Goal: Task Accomplishment & Management: Manage account settings

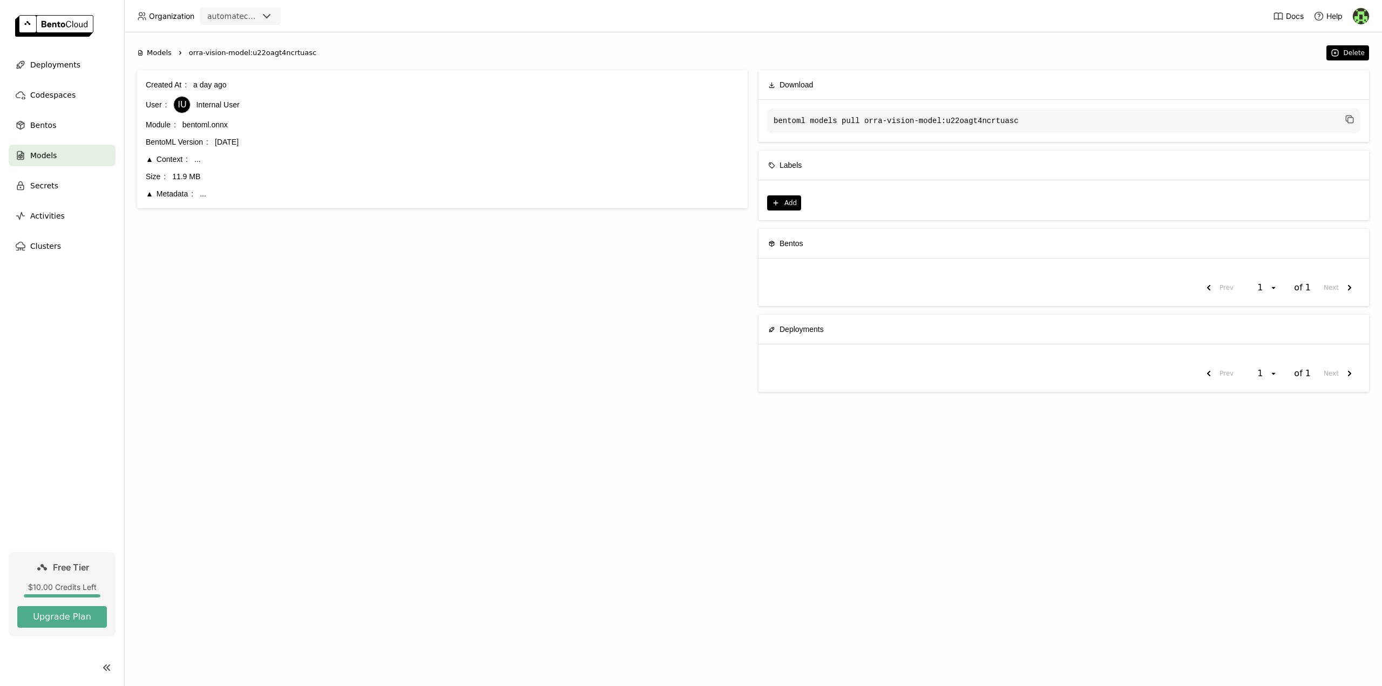
click at [43, 154] on span "Models" at bounding box center [43, 155] width 26 height 13
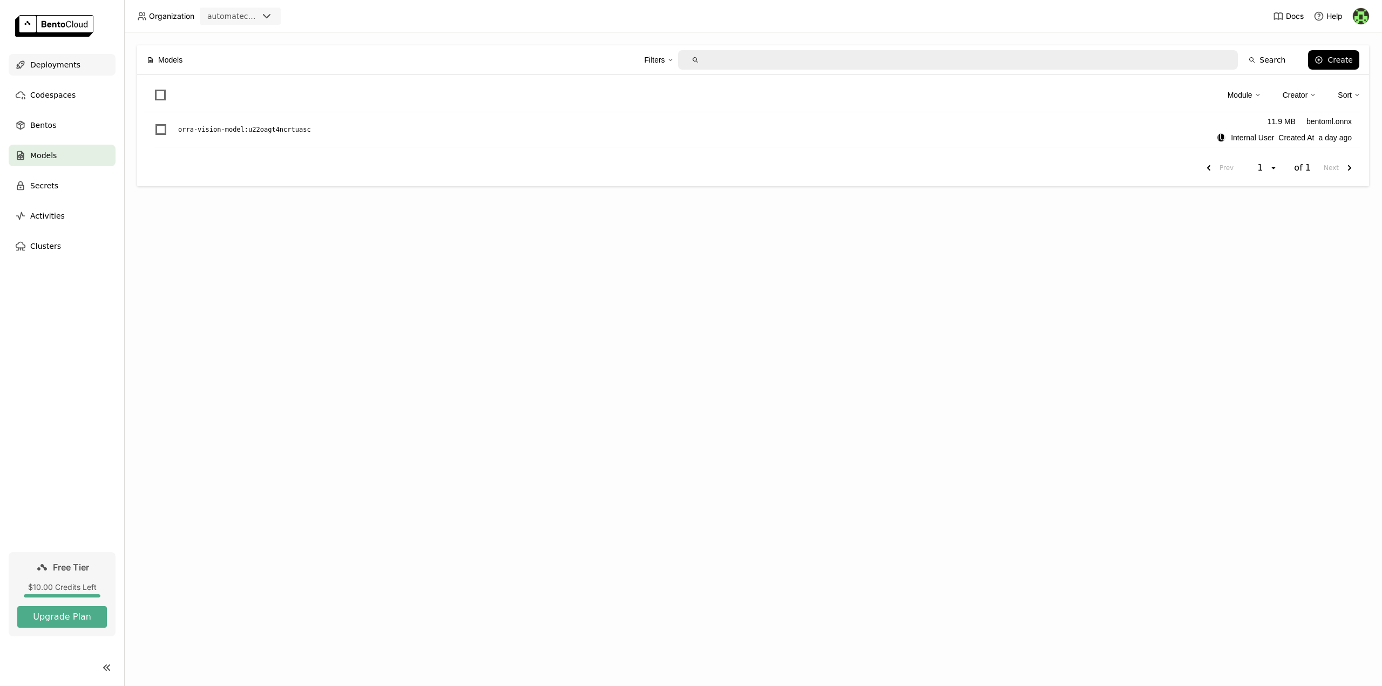
click at [50, 72] on div "Deployments" at bounding box center [62, 65] width 107 height 22
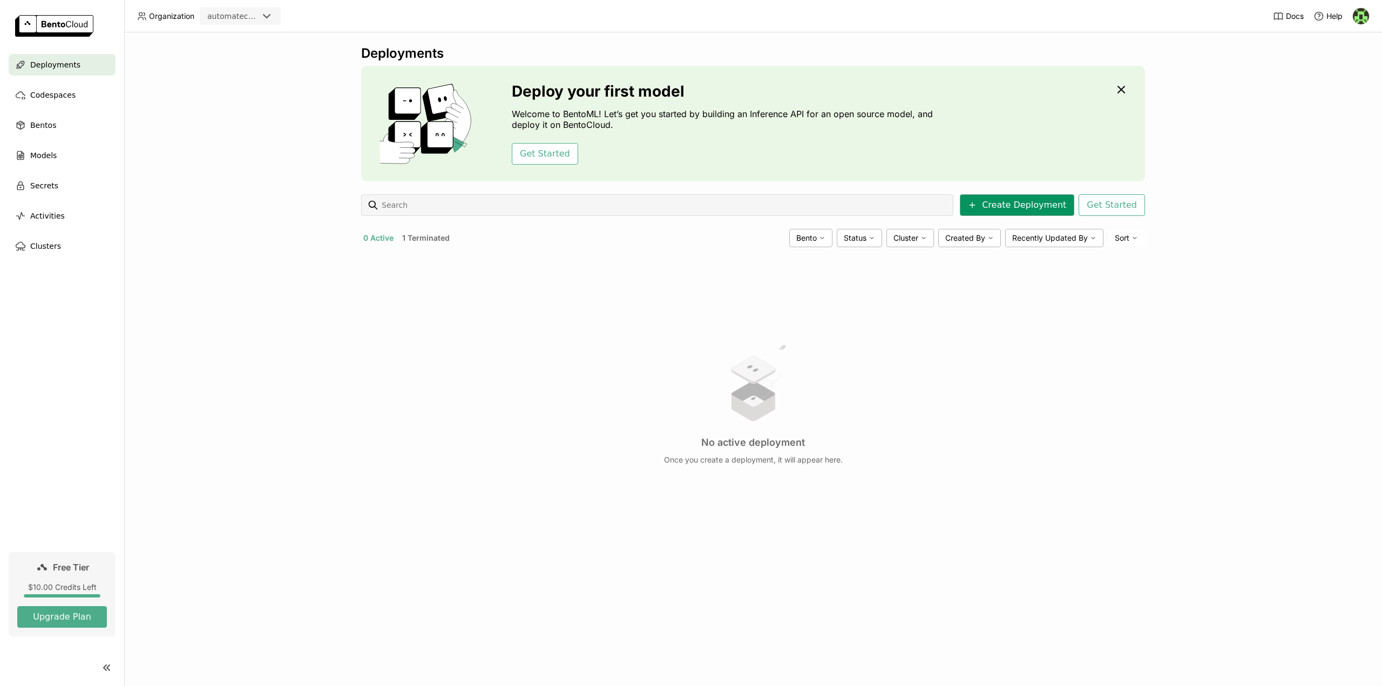
click at [1000, 209] on button "Create Deployment" at bounding box center [1017, 205] width 114 height 22
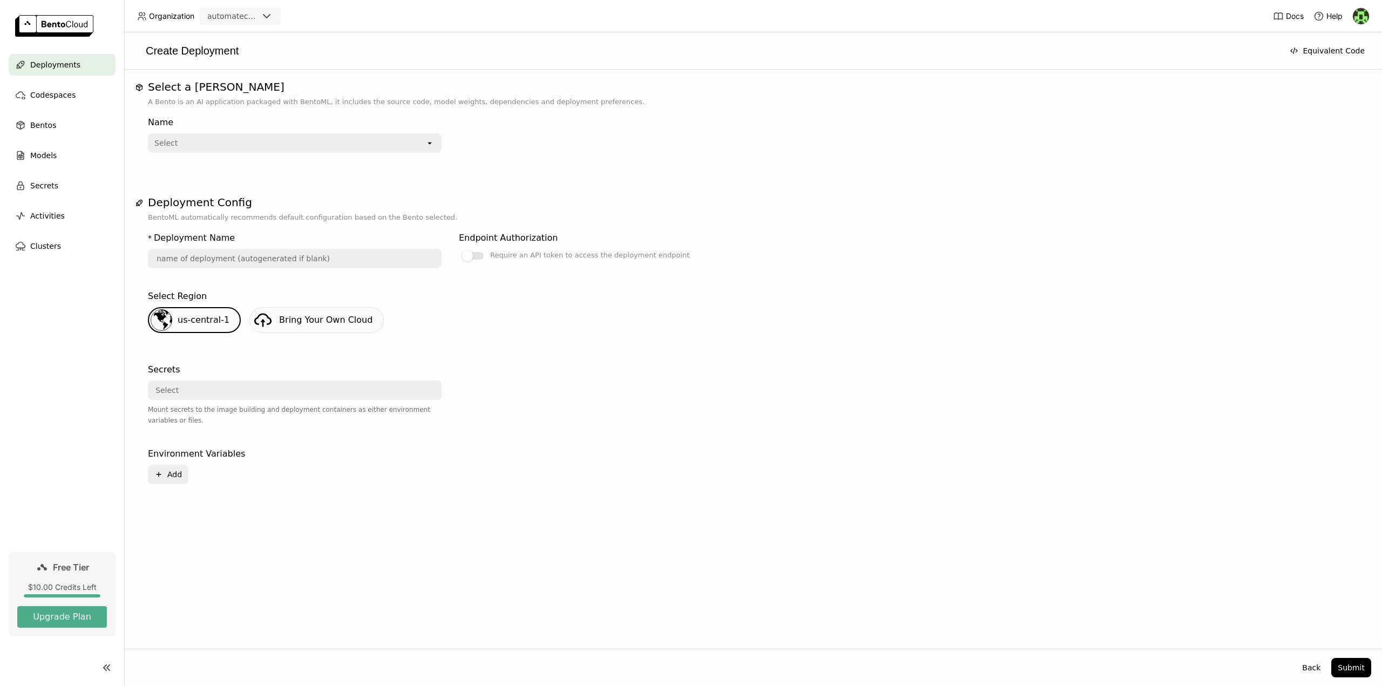
click at [50, 60] on span "Deployments" at bounding box center [55, 64] width 50 height 13
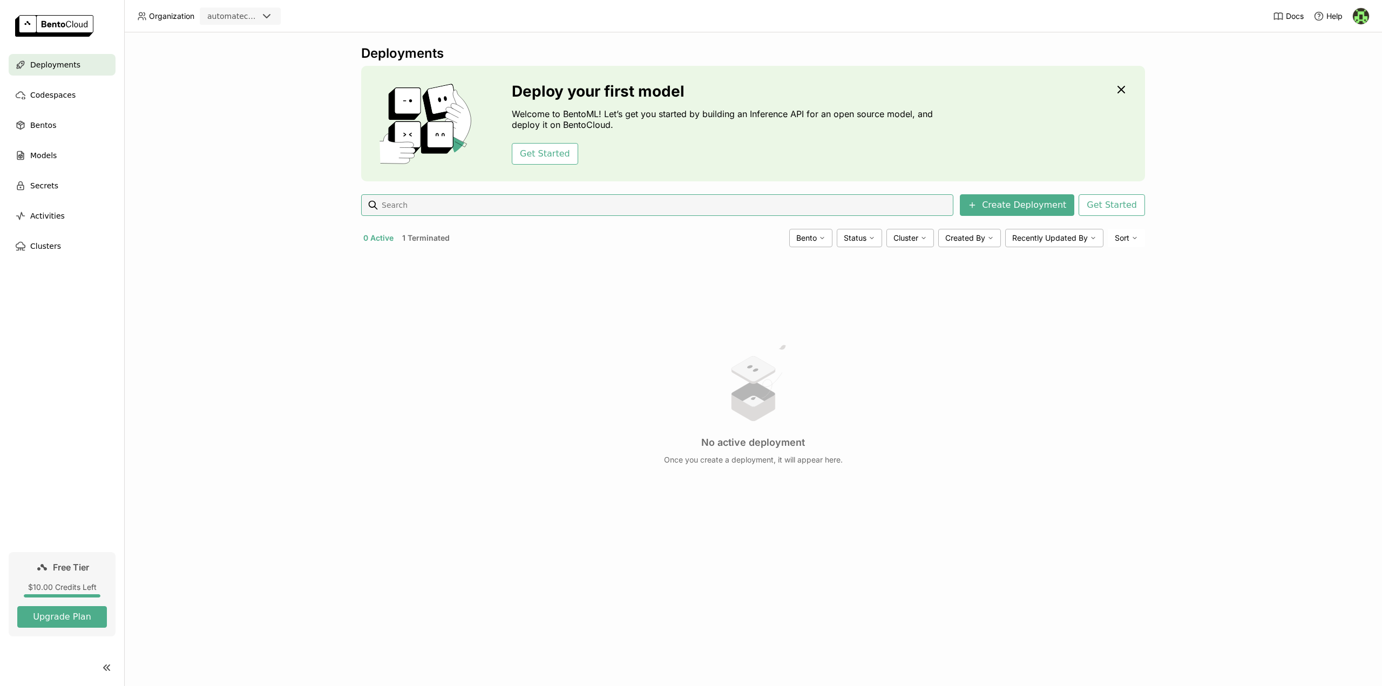
click at [425, 239] on button "1 Terminated" at bounding box center [426, 238] width 52 height 14
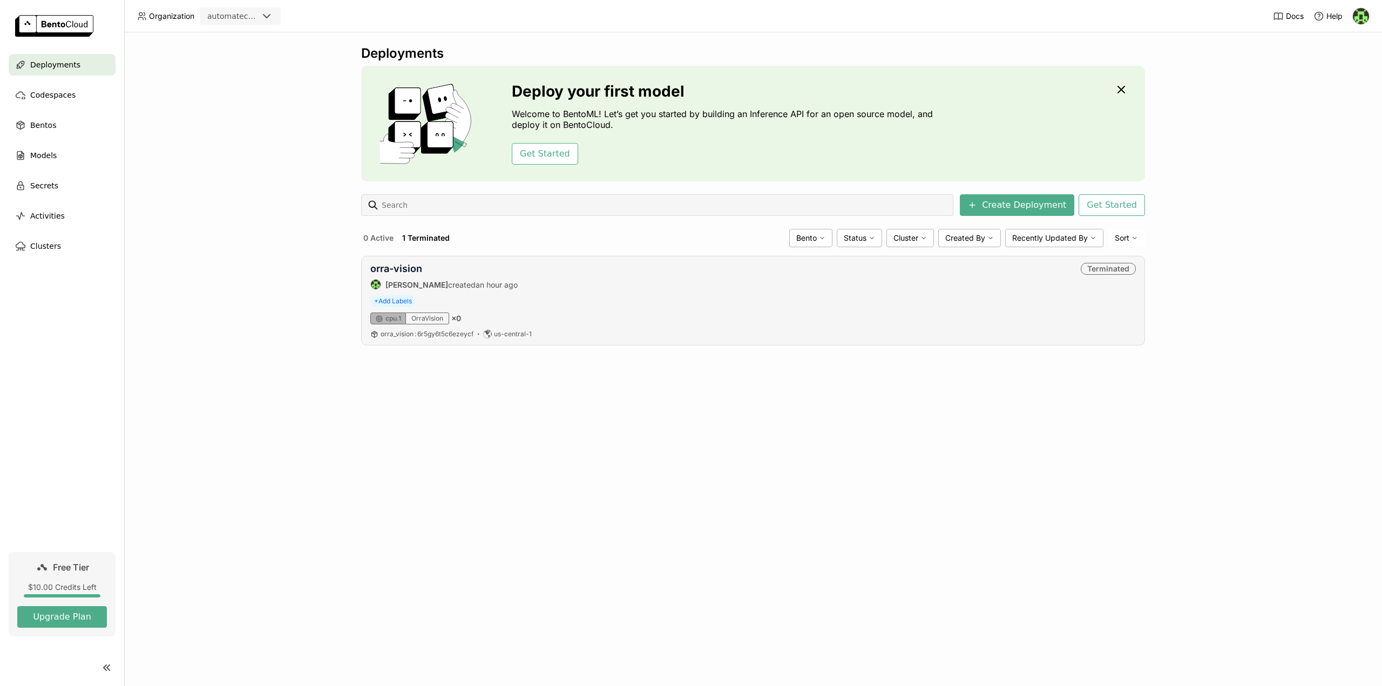
click at [593, 296] on div "+ Add Labels" at bounding box center [753, 301] width 766 height 12
click at [402, 268] on link "orra-vision" at bounding box center [396, 268] width 52 height 11
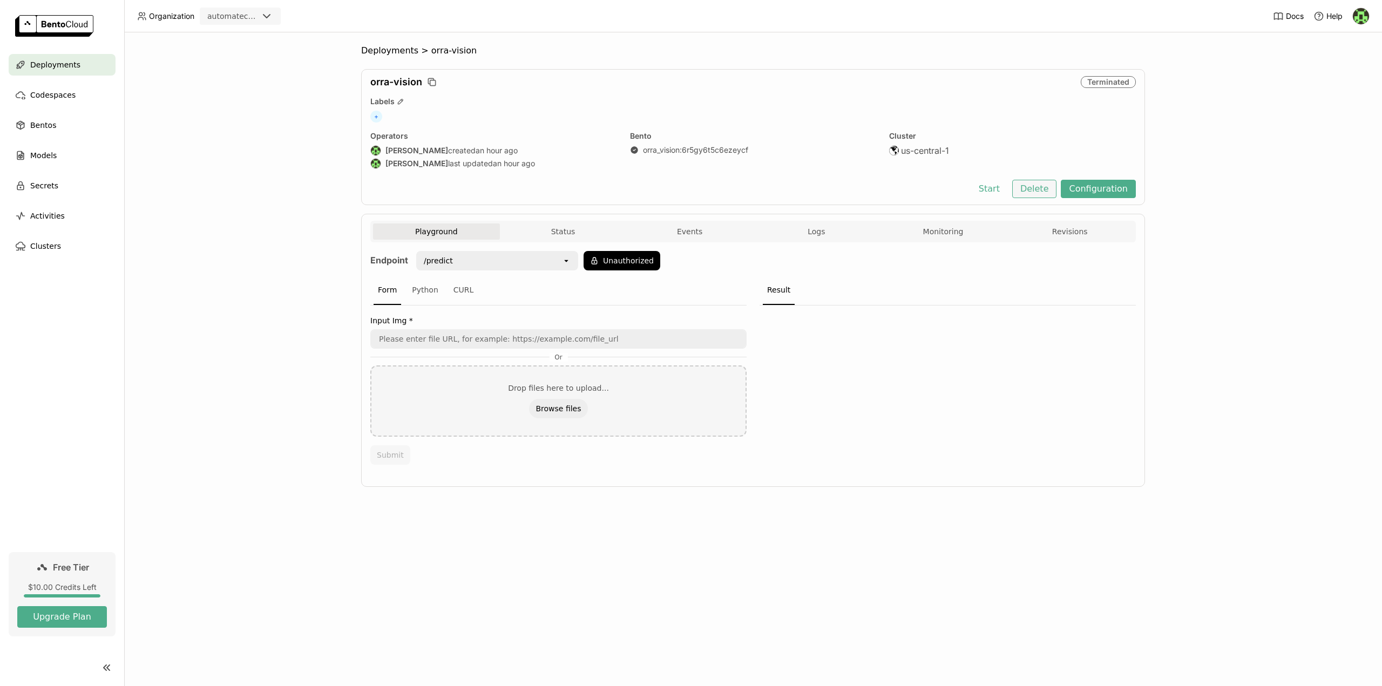
click at [1041, 190] on button "Delete" at bounding box center [1034, 189] width 45 height 18
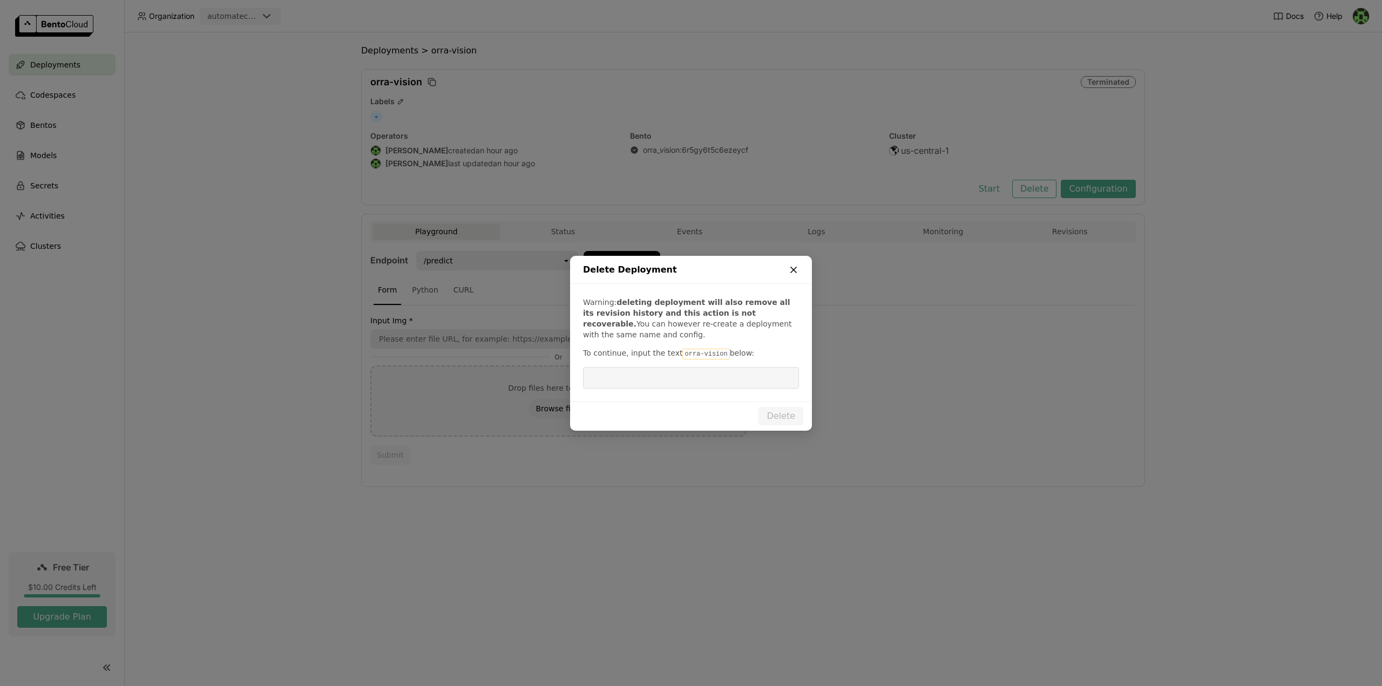
click at [793, 271] on icon "dialog" at bounding box center [793, 269] width 5 height 5
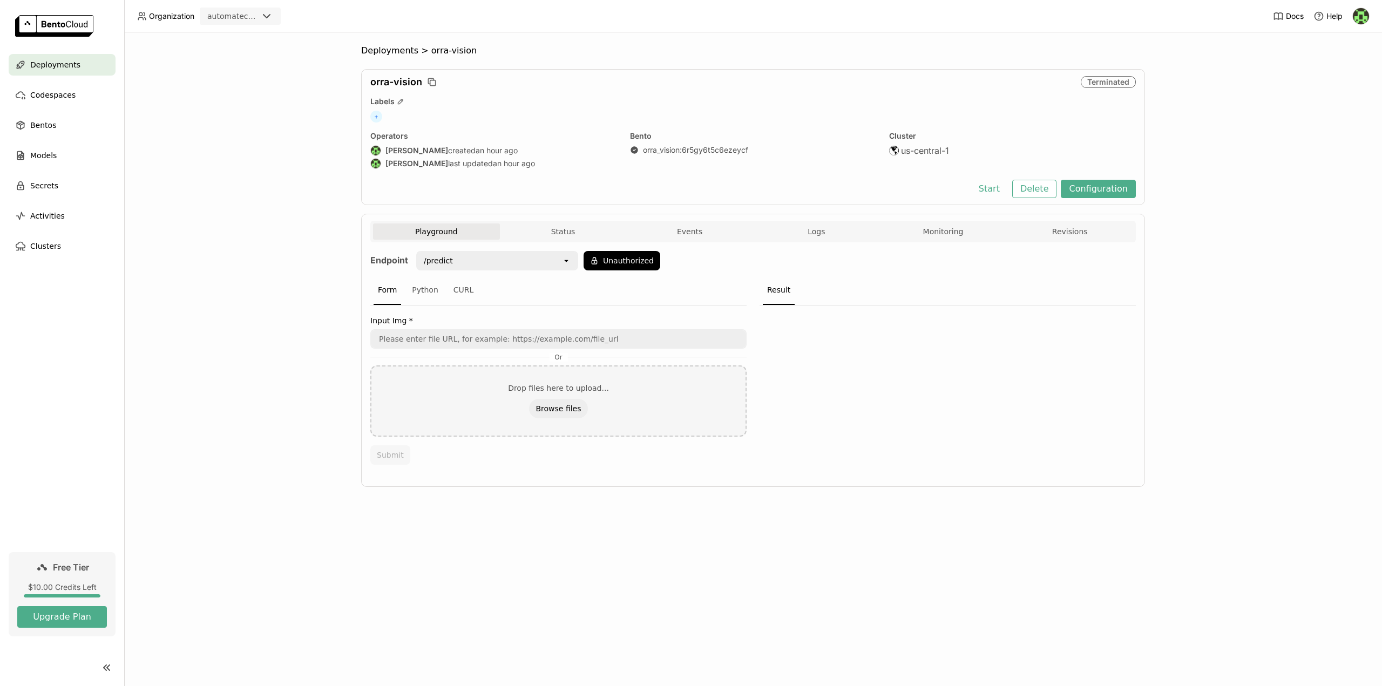
click at [47, 67] on span "Deployments" at bounding box center [55, 64] width 50 height 13
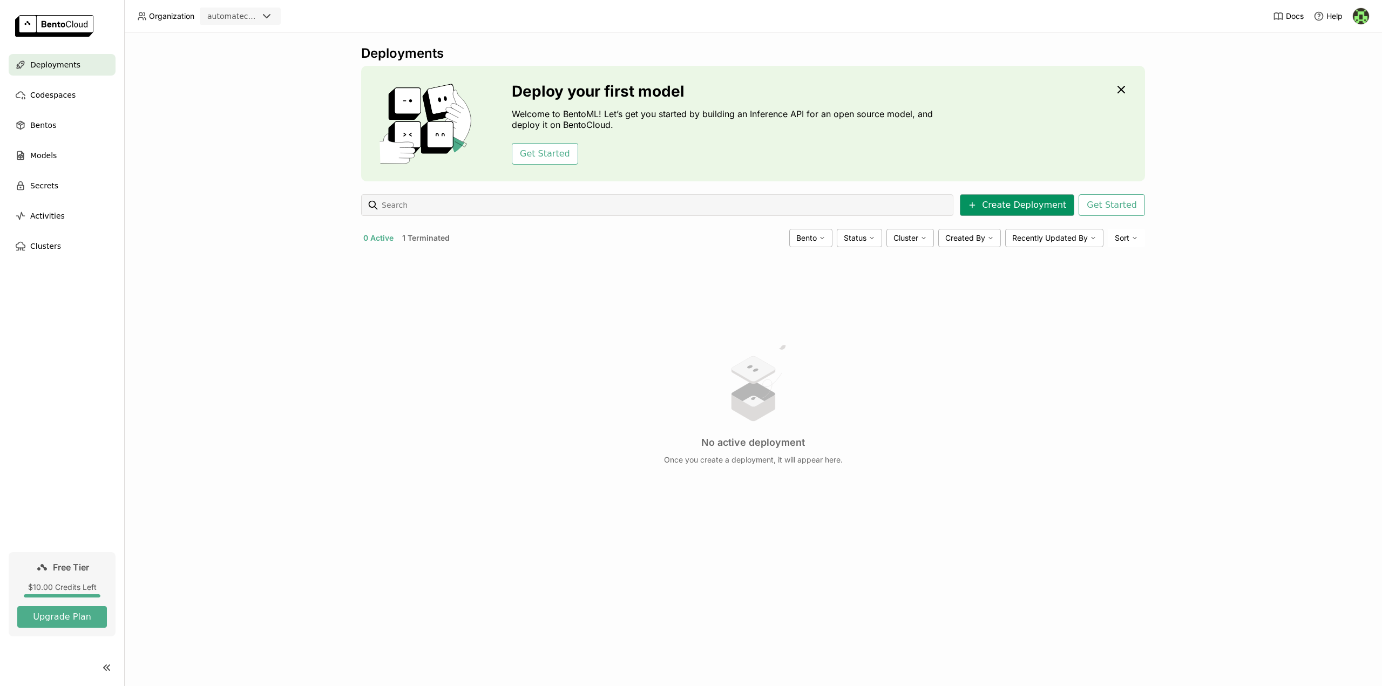
click at [1053, 200] on button "Create Deployment" at bounding box center [1017, 205] width 114 height 22
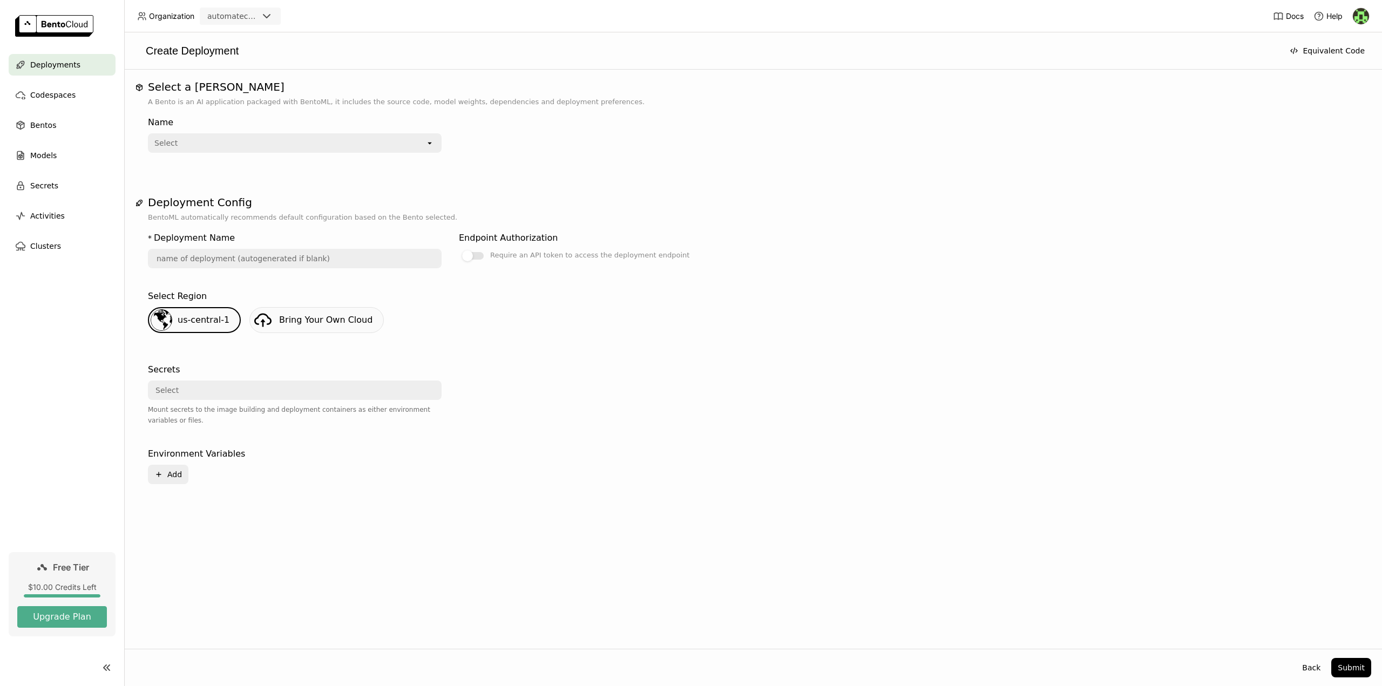
click at [212, 138] on div "Select" at bounding box center [287, 142] width 276 height 17
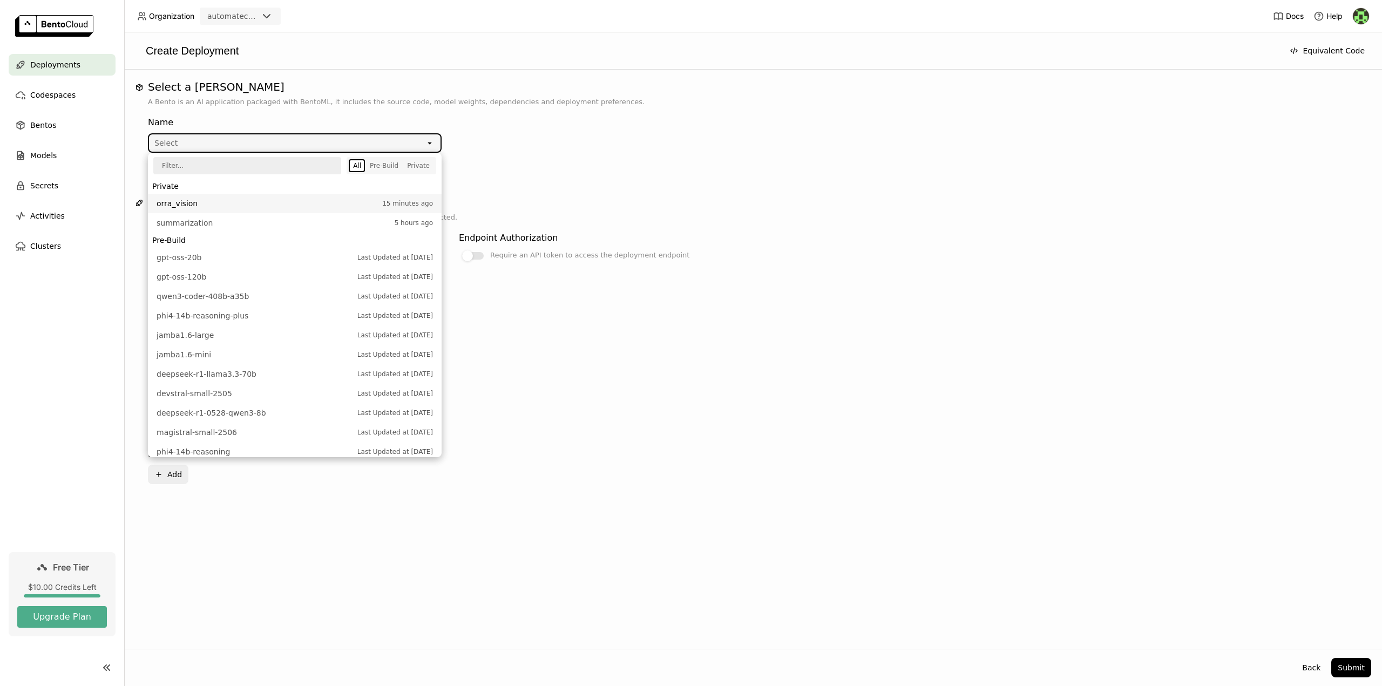
click at [192, 203] on span "orra_vision" at bounding box center [267, 203] width 220 height 11
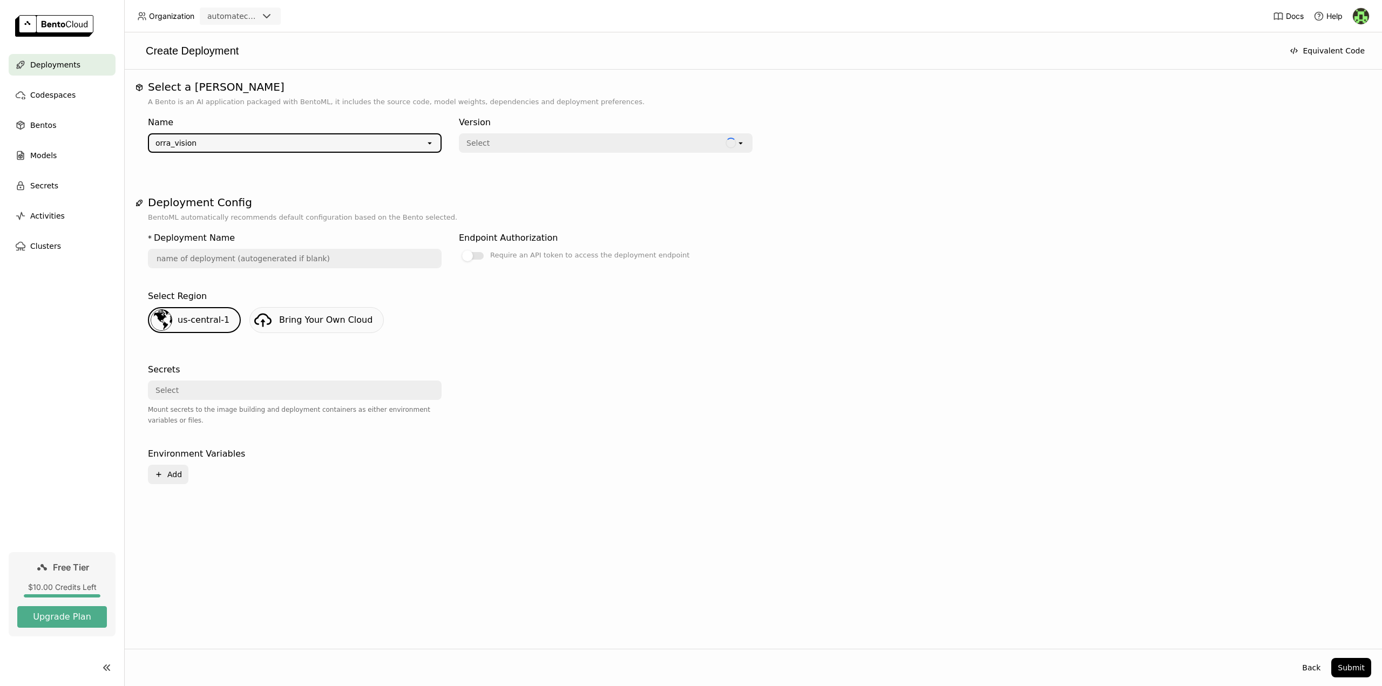
type input "orra-vision-gt7z"
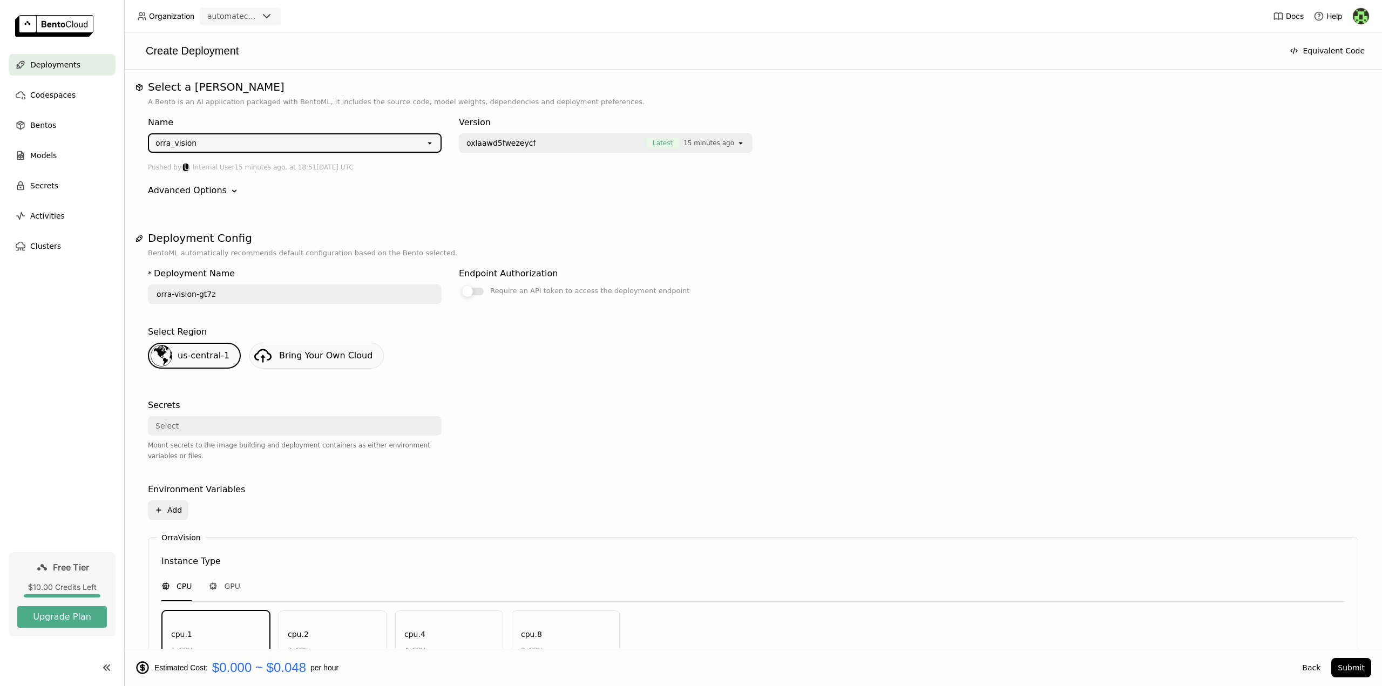
click at [476, 293] on div at bounding box center [473, 292] width 22 height 8
click at [459, 285] on input "Require an API token to access the deployment endpoint" at bounding box center [459, 285] width 0 height 0
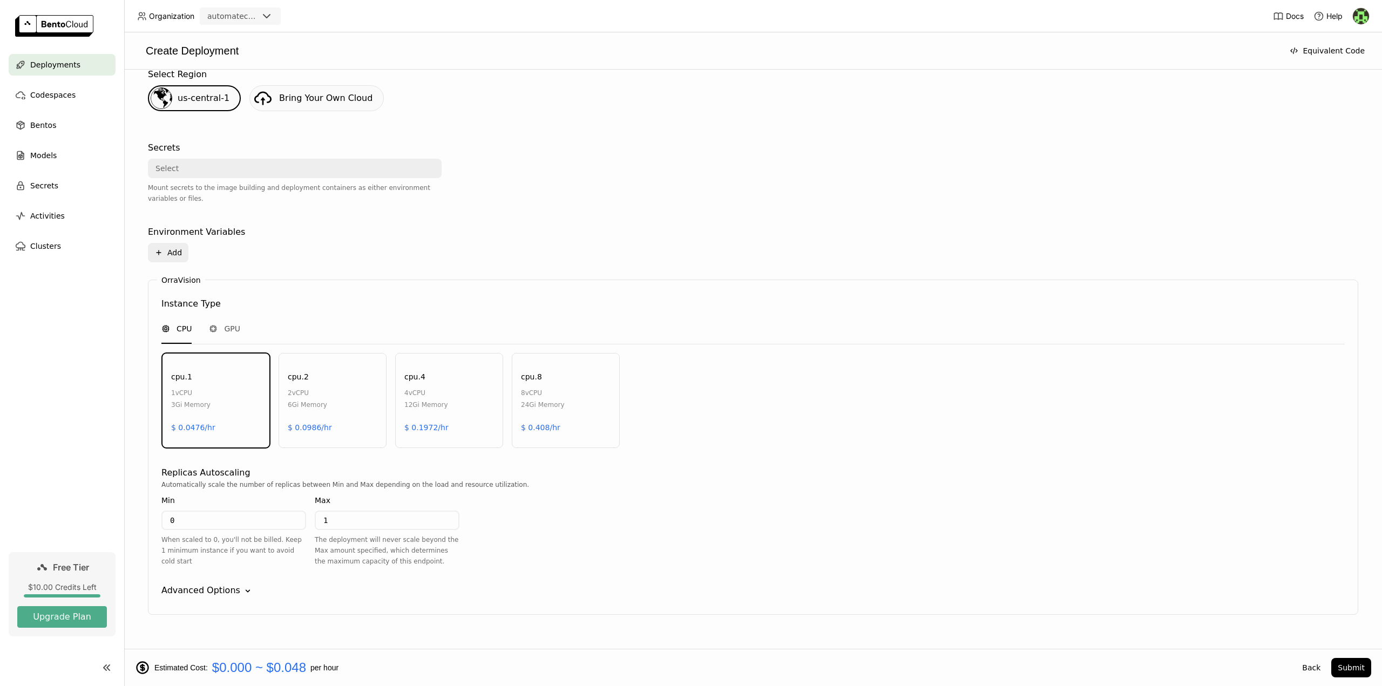
scroll to position [277, 0]
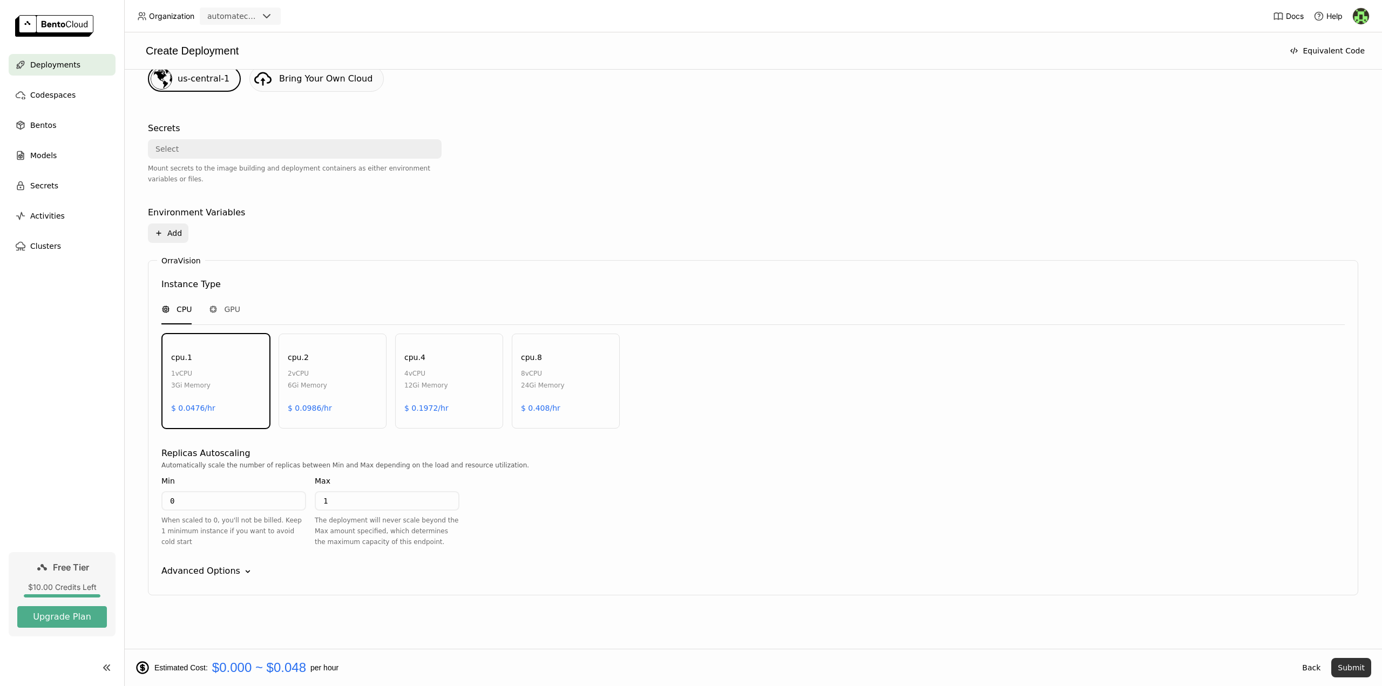
click at [1356, 663] on button "Submit" at bounding box center [1351, 667] width 40 height 19
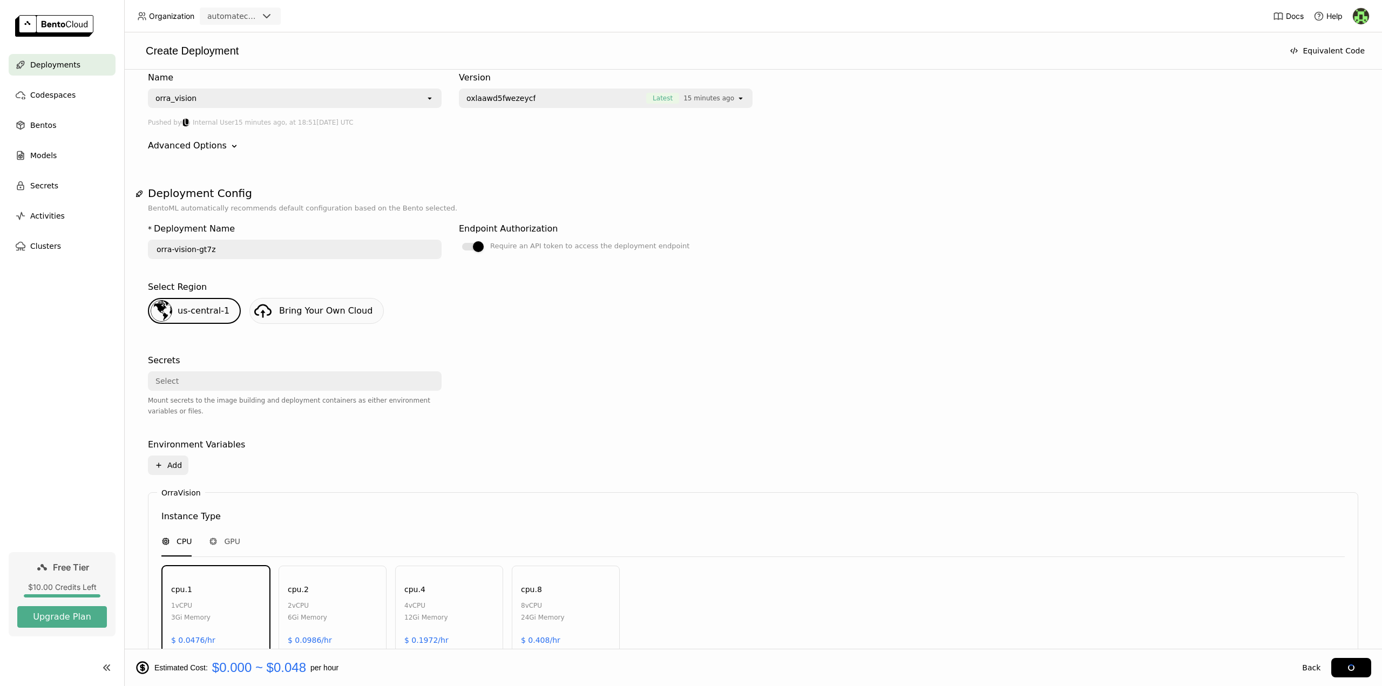
scroll to position [7, 0]
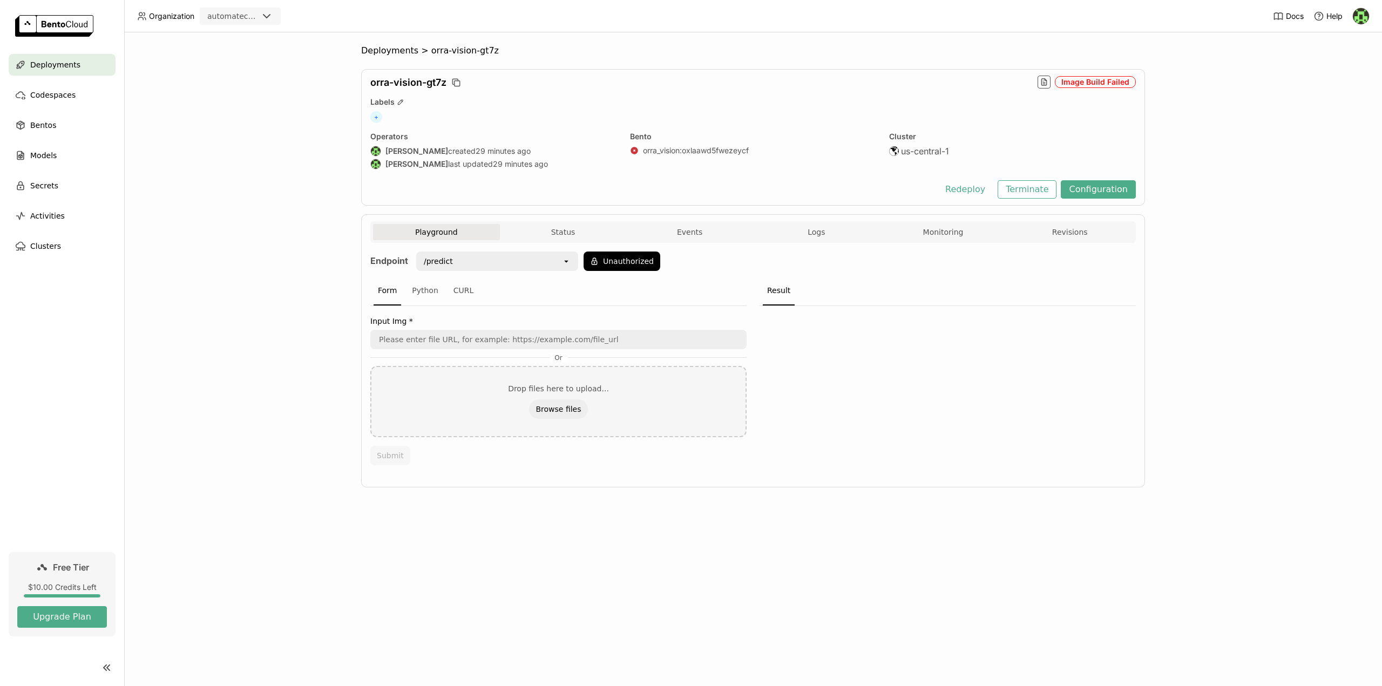
click at [1088, 82] on div "Image Build Failed" at bounding box center [1095, 82] width 81 height 12
click at [1044, 81] on icon "button" at bounding box center [1043, 81] width 1 height 0
type input "source:builder"
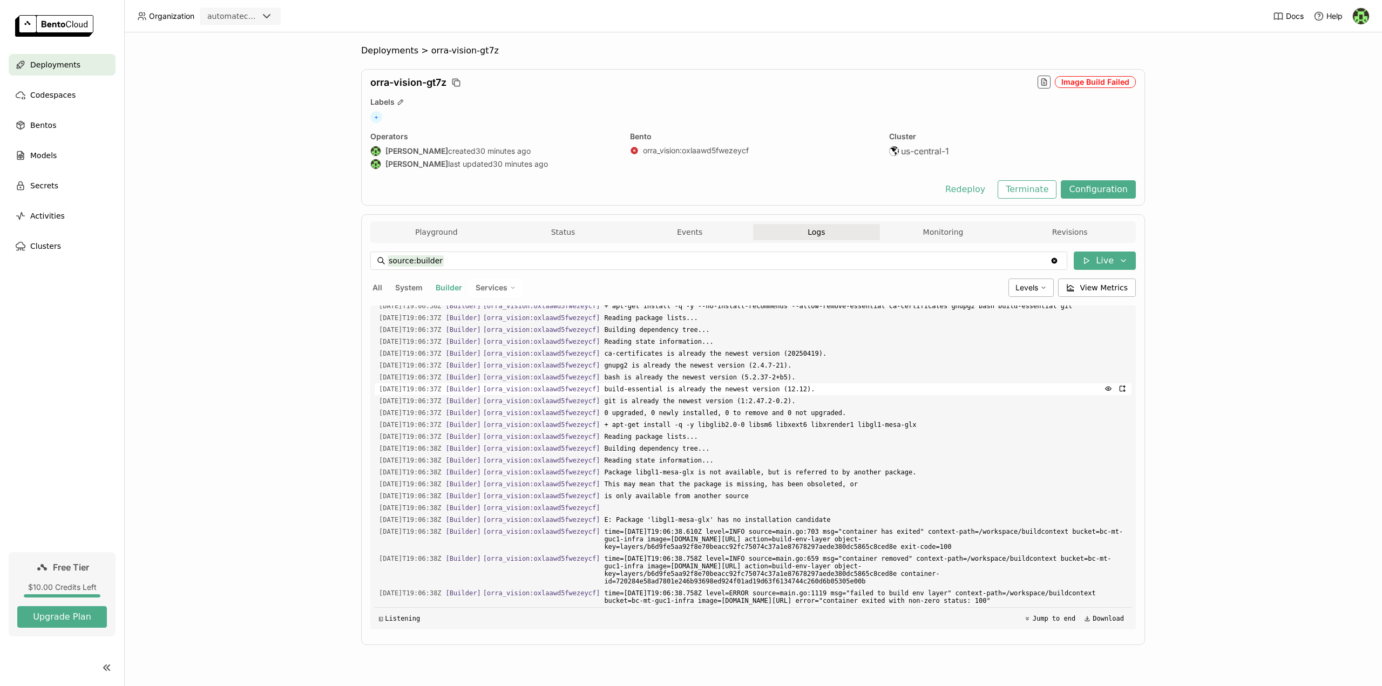
scroll to position [976, 0]
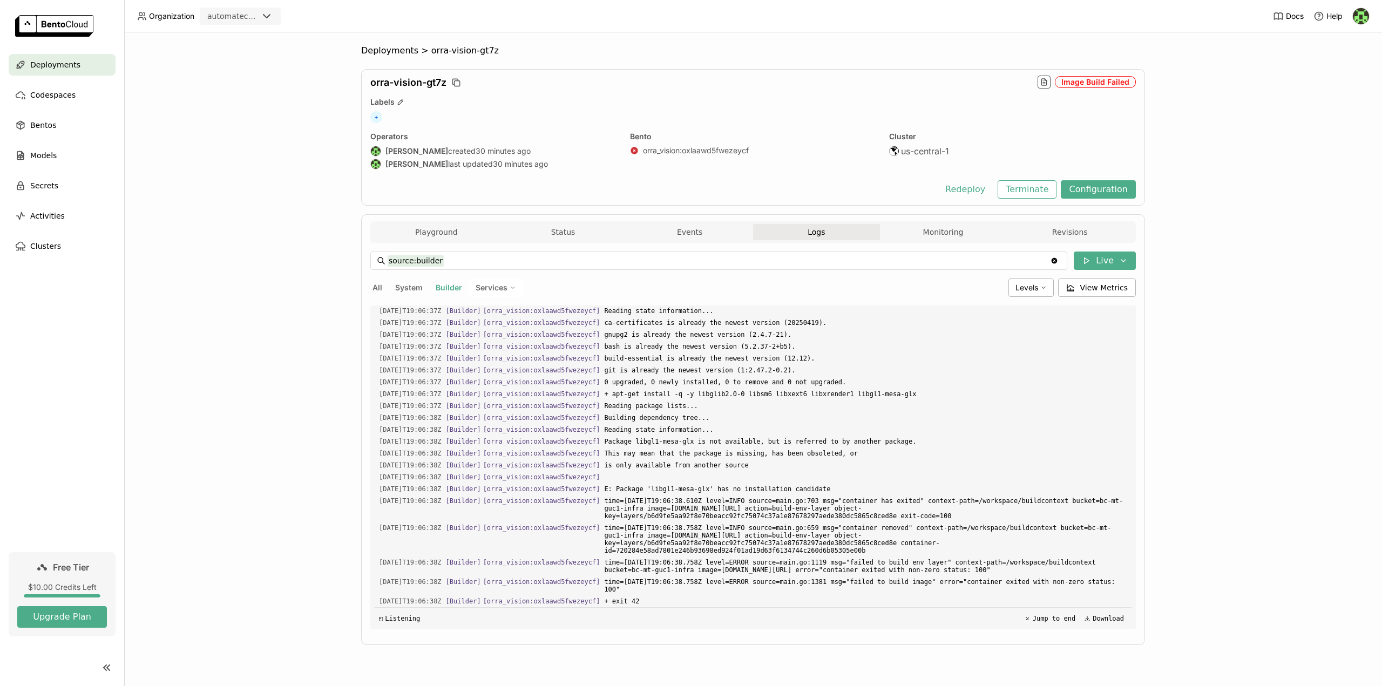
click at [232, 313] on div "Deployments > orra-vision-gt7z orra-vision-gt7z Image Build Failed Labels + Ope…" at bounding box center [753, 359] width 1258 height 654
click at [45, 121] on span "Bentos" at bounding box center [43, 125] width 26 height 13
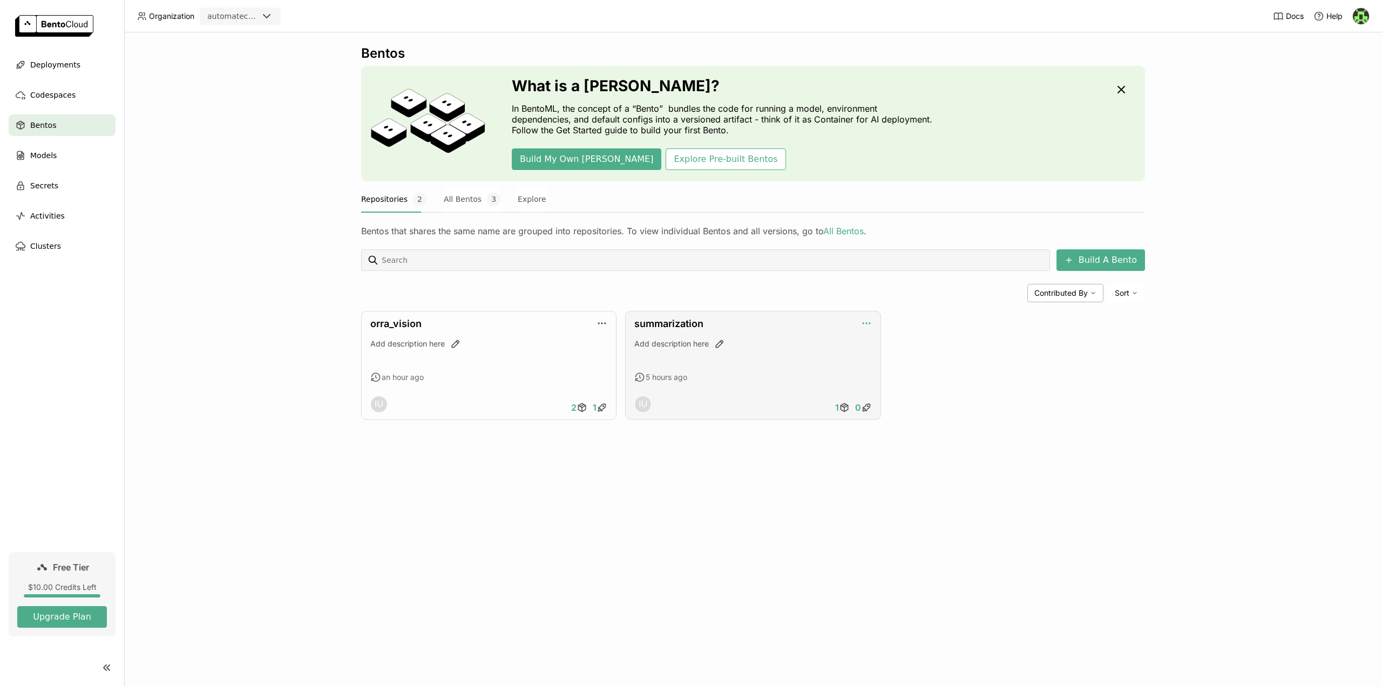
click at [865, 325] on icon "button" at bounding box center [866, 323] width 11 height 11
click at [817, 362] on div "Add description here" at bounding box center [752, 353] width 237 height 29
click at [669, 324] on link "summarization" at bounding box center [668, 323] width 69 height 11
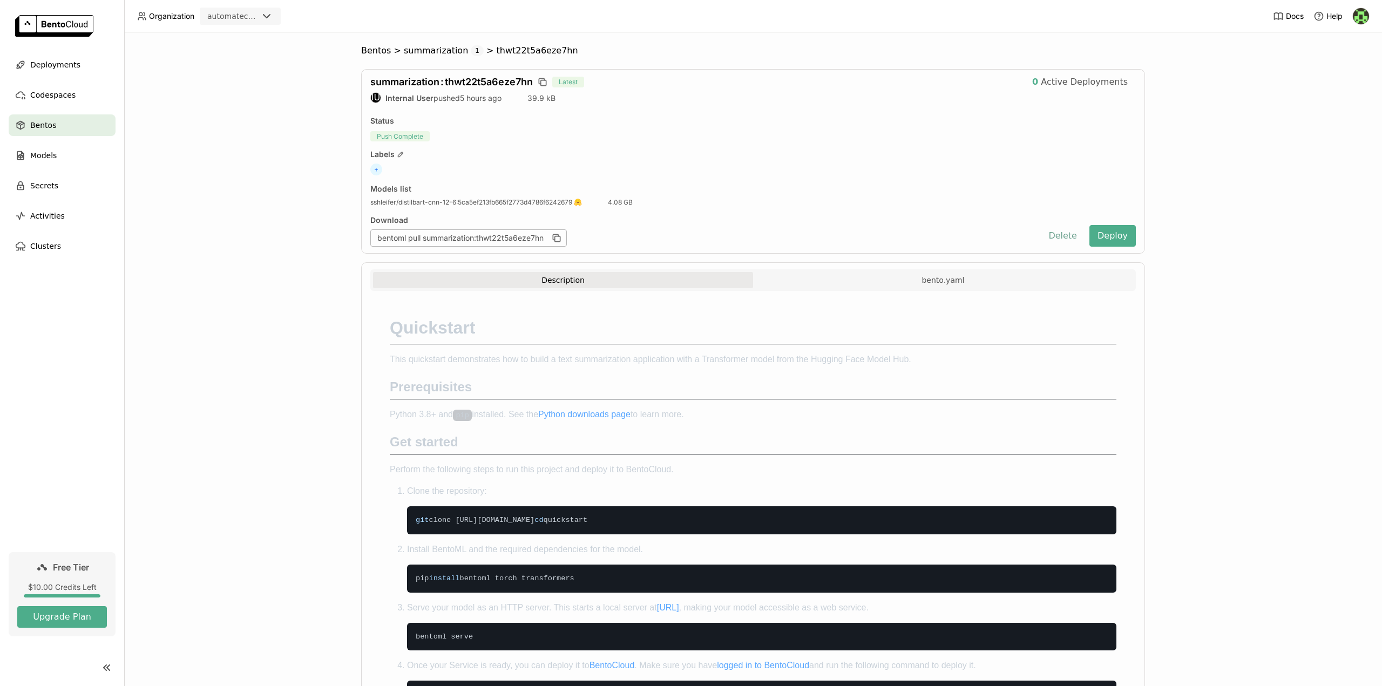
click at [1068, 238] on button "Delete" at bounding box center [1062, 236] width 45 height 22
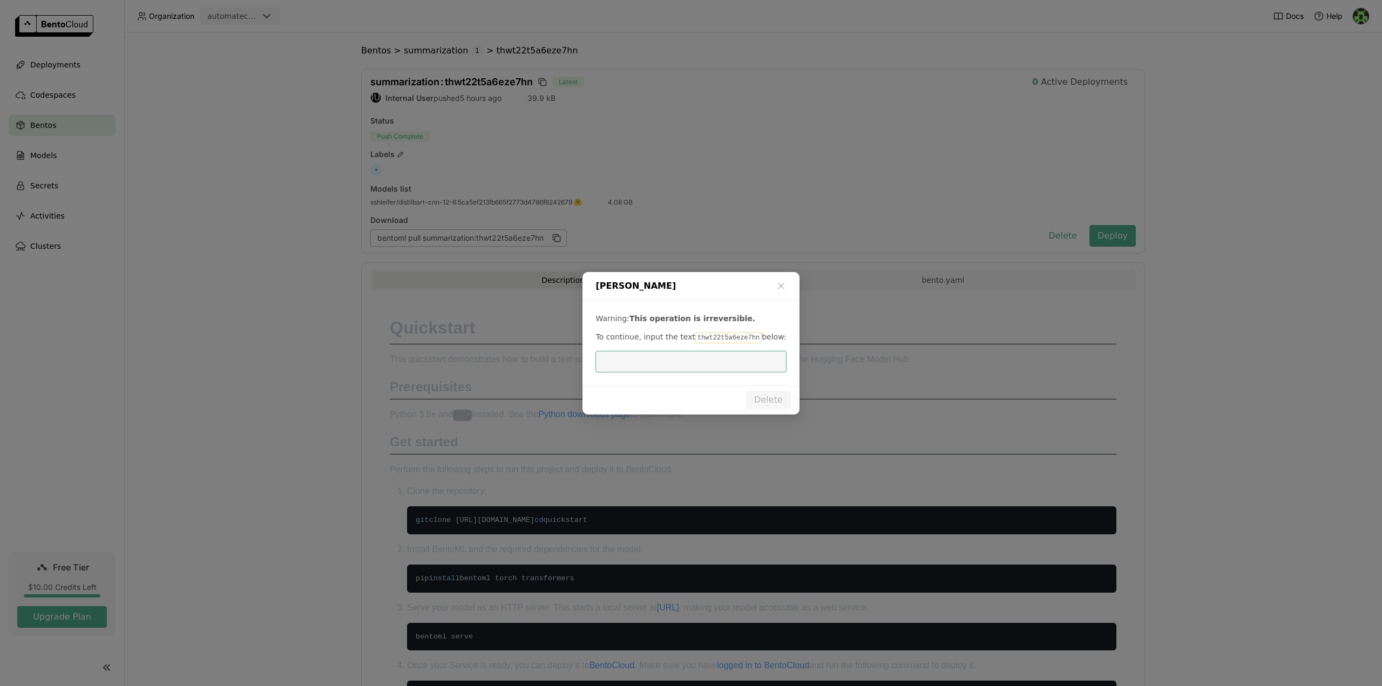
click at [695, 337] on code "thwt22t5a6eze7hn" at bounding box center [728, 338] width 66 height 11
click at [703, 337] on code "thwt22t5a6eze7hn" at bounding box center [728, 338] width 66 height 11
drag, startPoint x: 688, startPoint y: 335, endPoint x: 745, endPoint y: 335, distance: 57.2
click at [745, 335] on code "thwt22t5a6eze7hn" at bounding box center [728, 338] width 66 height 11
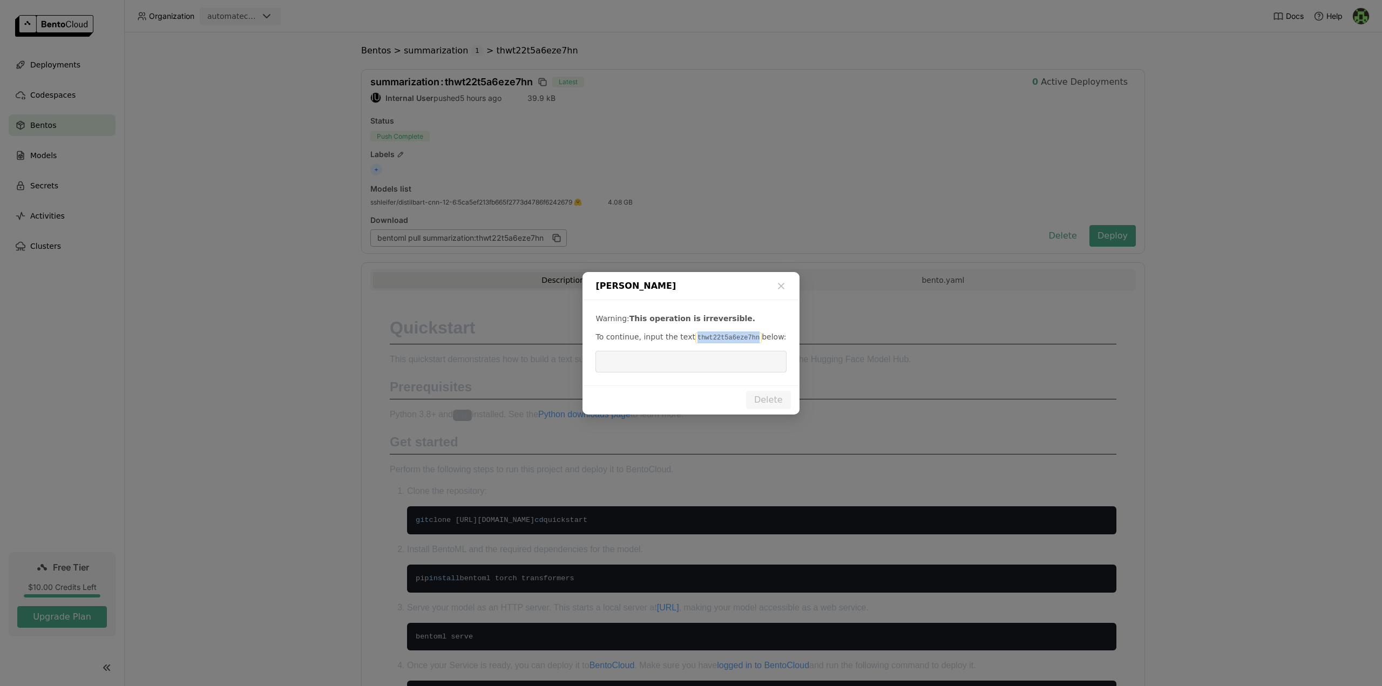
copy code "thwt22t5a6eze7hn"
click at [680, 366] on input "dialog" at bounding box center [691, 361] width 178 height 21
paste input "thwt22t5a6eze7hn"
type input "thwt22t5a6eze7hn"
click at [766, 397] on button "Delete" at bounding box center [768, 400] width 45 height 18
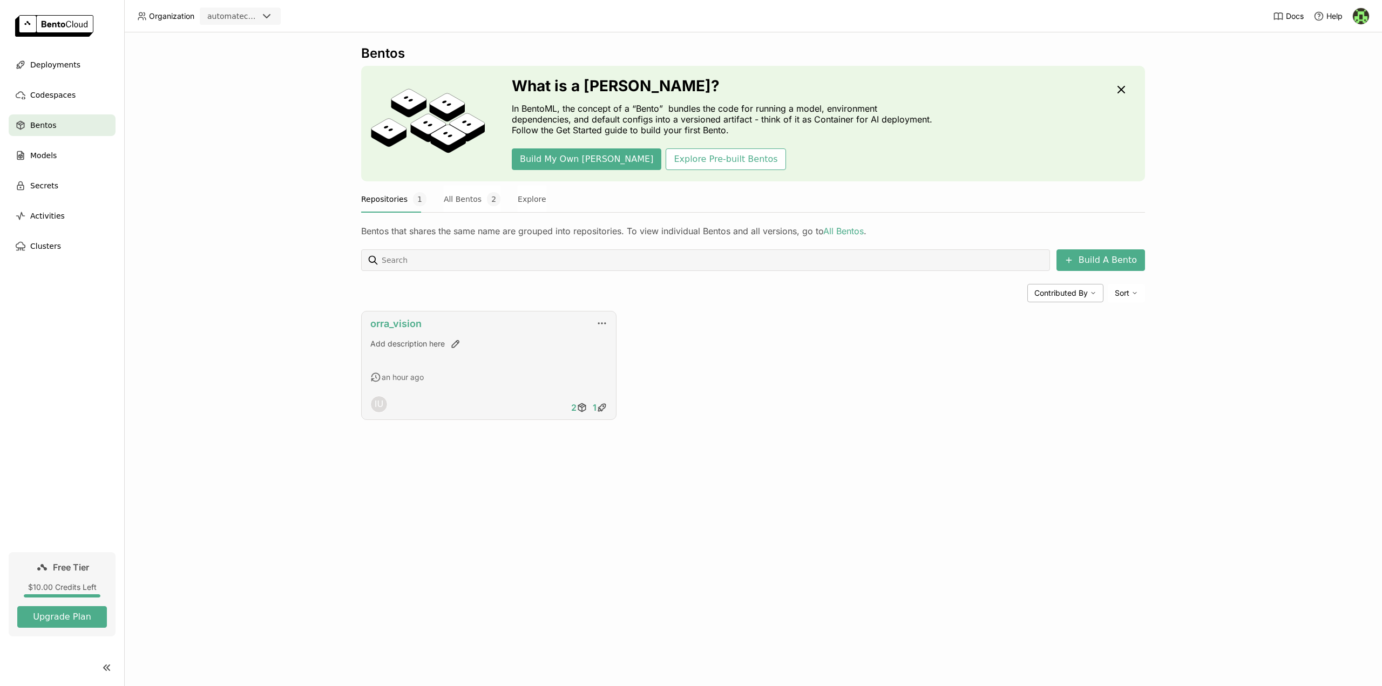
click at [389, 324] on link "orra_vision" at bounding box center [395, 323] width 51 height 11
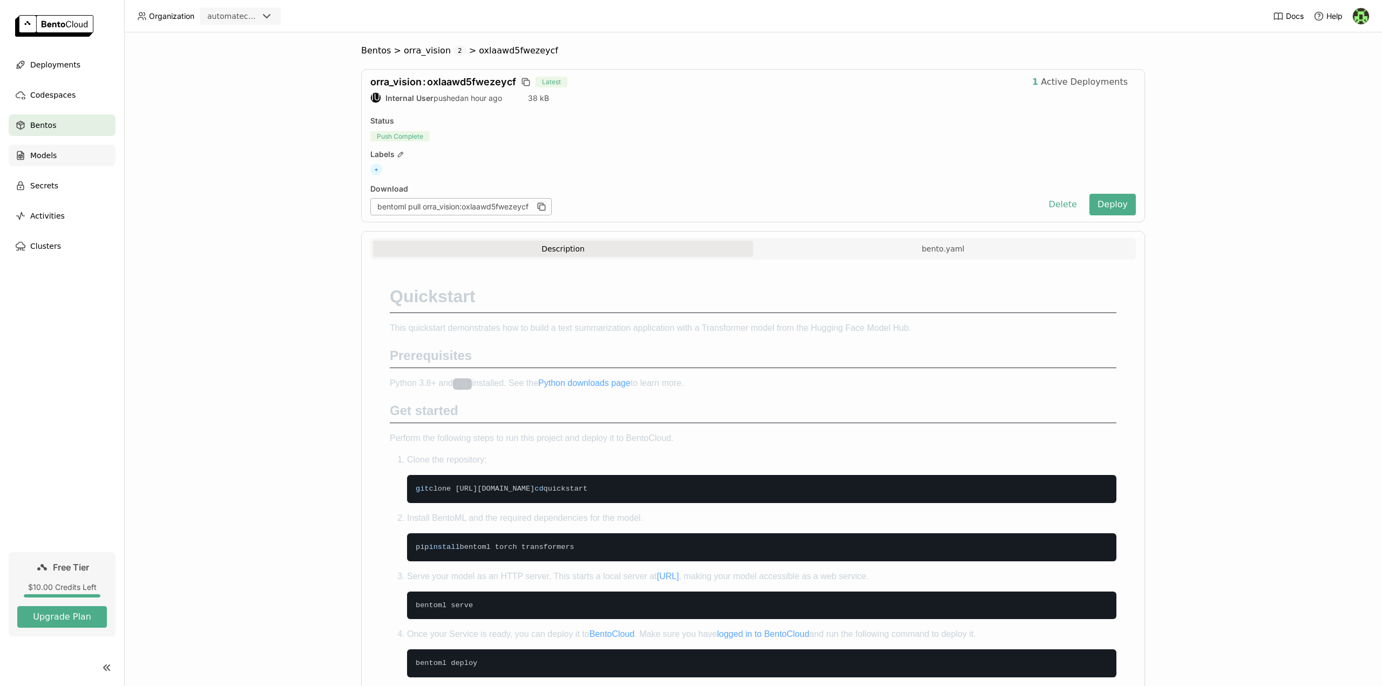
click at [53, 158] on span "Models" at bounding box center [43, 155] width 26 height 13
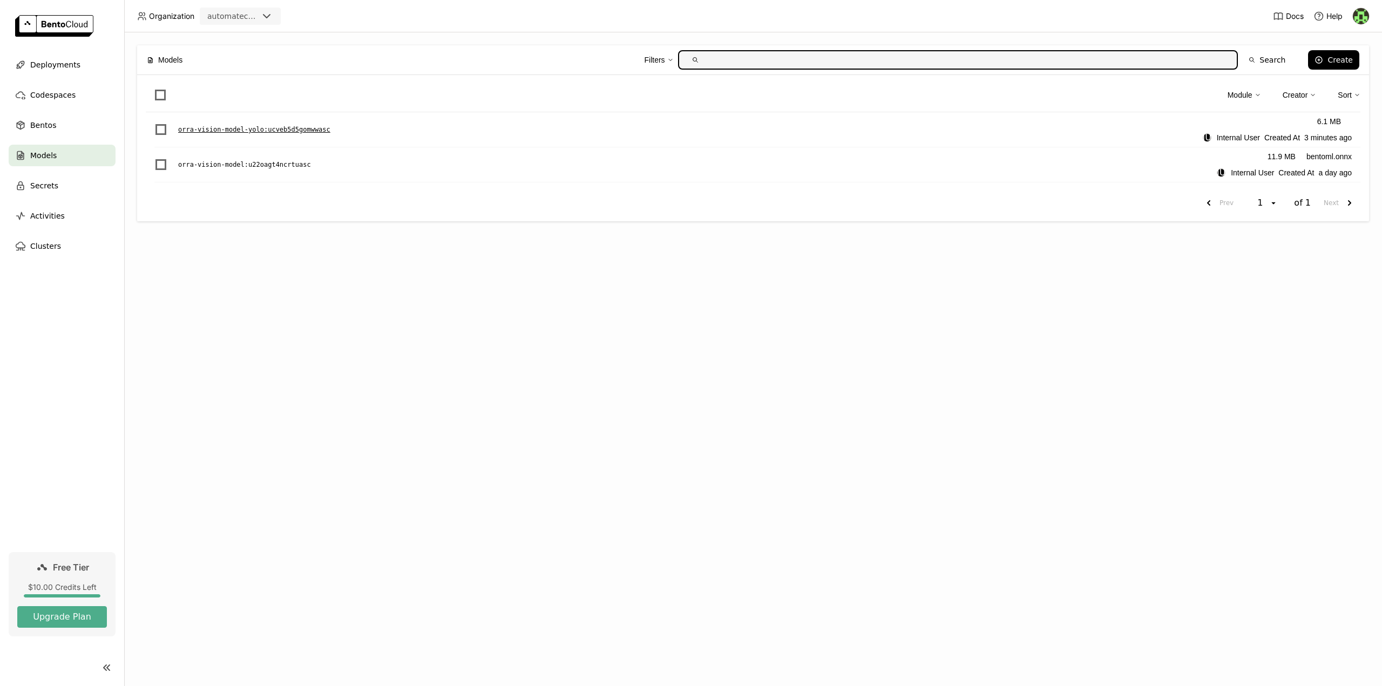
click at [304, 133] on p "orra-vision-model-yolo : ucveb5d5gomwwasc" at bounding box center [254, 129] width 152 height 11
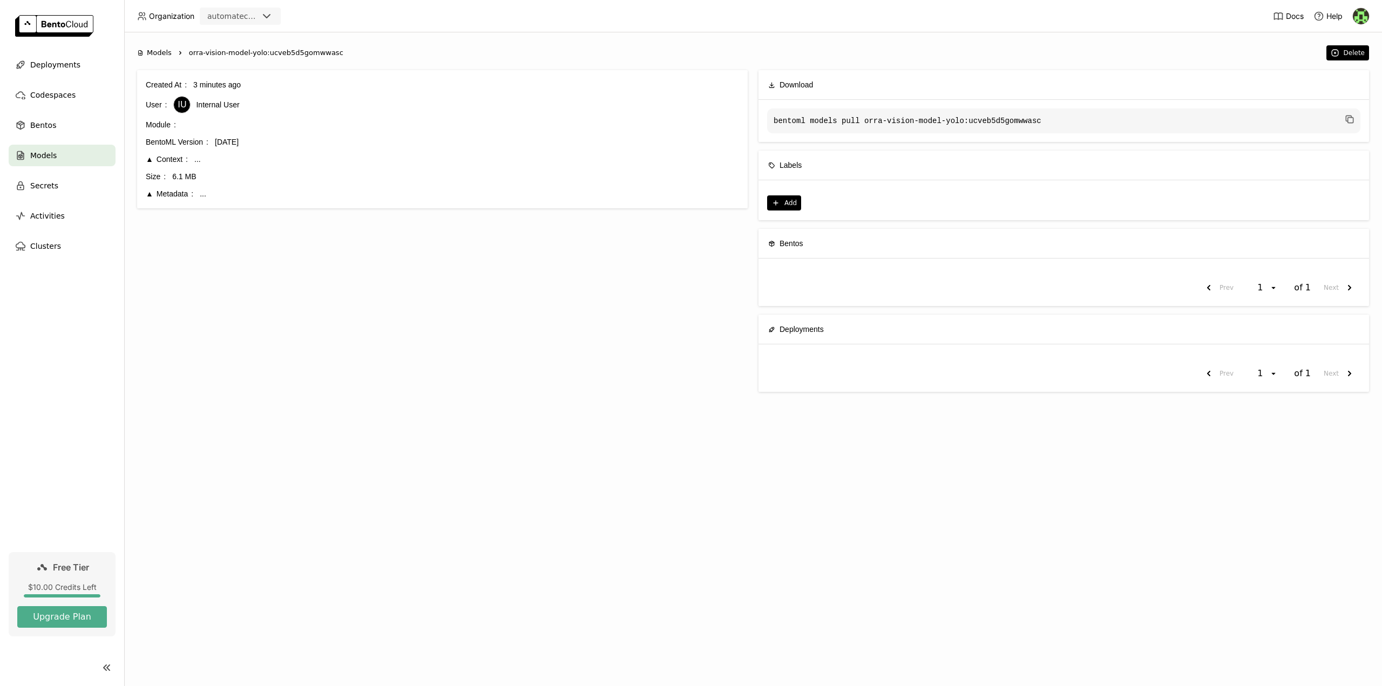
click at [149, 160] on div "Context" at bounding box center [167, 159] width 42 height 12
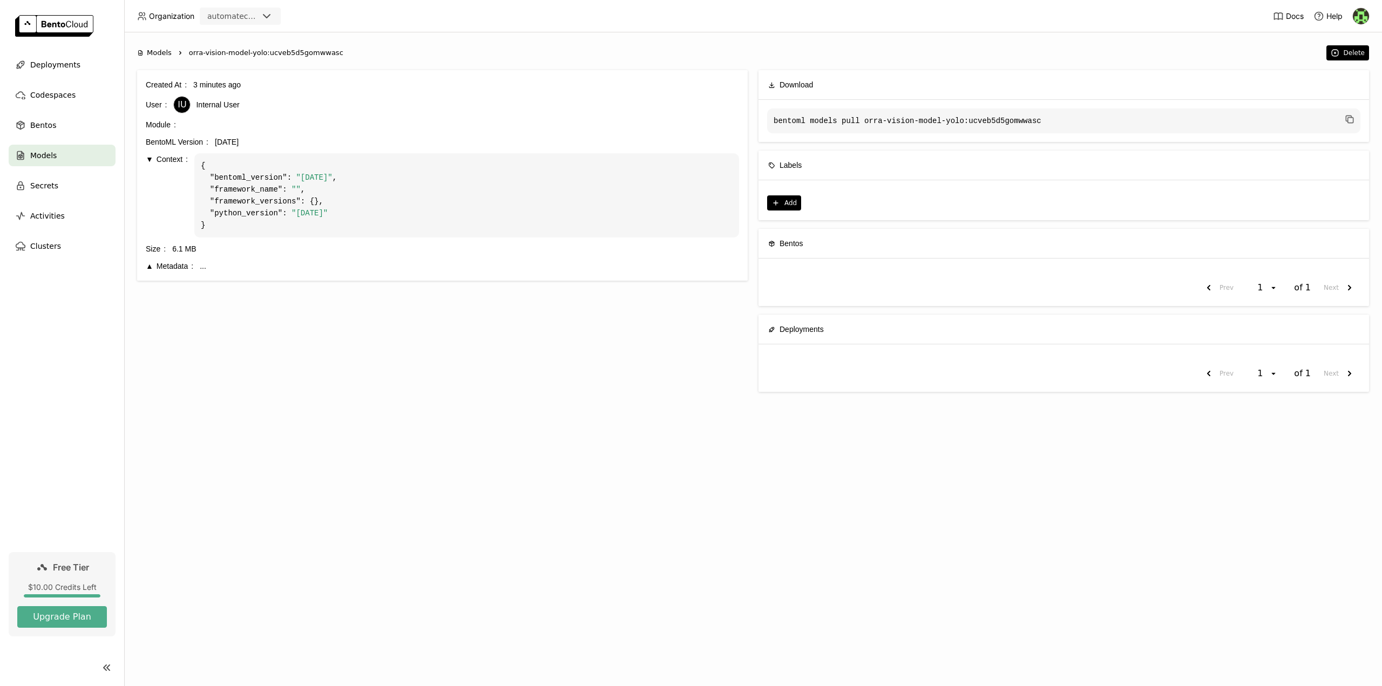
click at [285, 199] on span ""framework_versions"" at bounding box center [255, 201] width 91 height 9
click at [150, 268] on div "Metadata" at bounding box center [170, 266] width 48 height 12
click at [176, 103] on div "IU" at bounding box center [182, 105] width 16 height 16
click at [197, 87] on span "3 minutes ago" at bounding box center [217, 84] width 48 height 9
click at [789, 204] on button "Plus Add" at bounding box center [784, 202] width 34 height 15
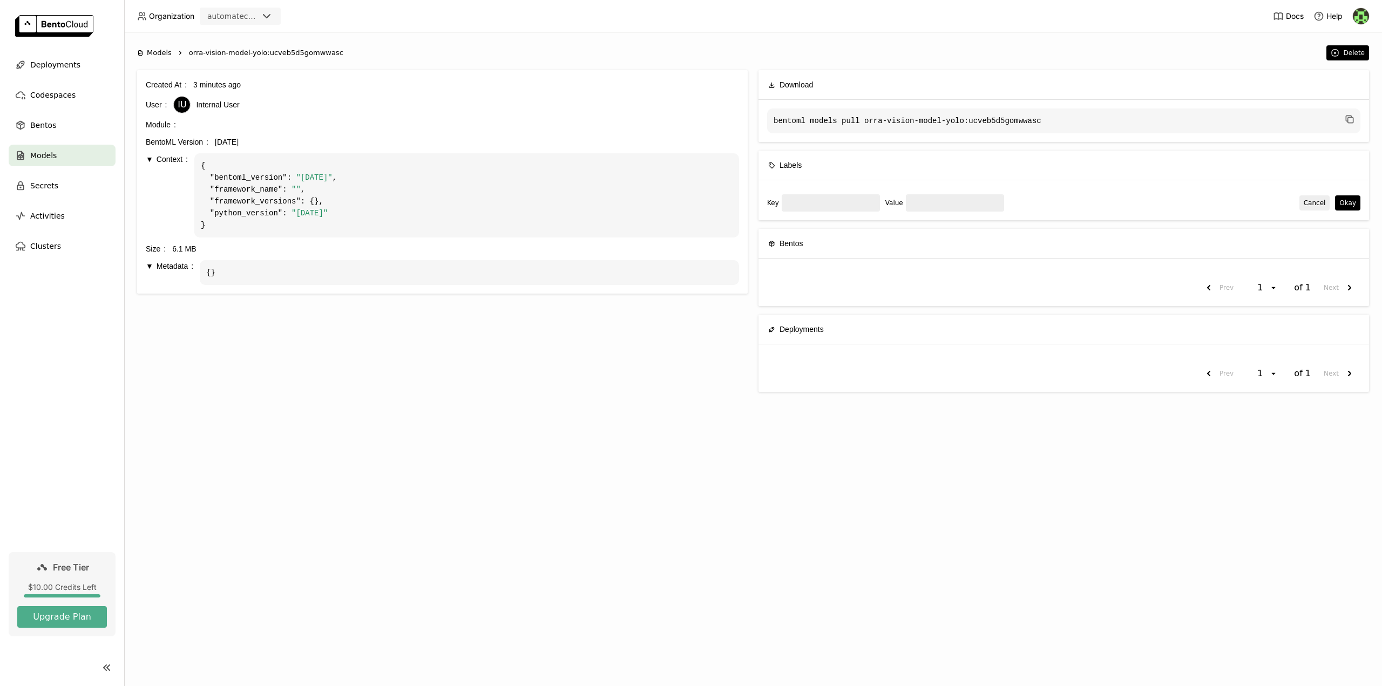
click at [510, 207] on code "{ "bentoml_version" : "1.4.21" , "framework_name" : "" , "framework_versions" :…" at bounding box center [466, 195] width 545 height 84
drag, startPoint x: 1317, startPoint y: 205, endPoint x: 1300, endPoint y: 213, distance: 19.8
click at [1317, 205] on button "Cancel" at bounding box center [1315, 202] width 31 height 15
click at [896, 280] on div "Prev 1 open of 1 Next" at bounding box center [1063, 287] width 593 height 19
click at [831, 368] on div "Prev 1 open of 1 Next" at bounding box center [1063, 373] width 593 height 19
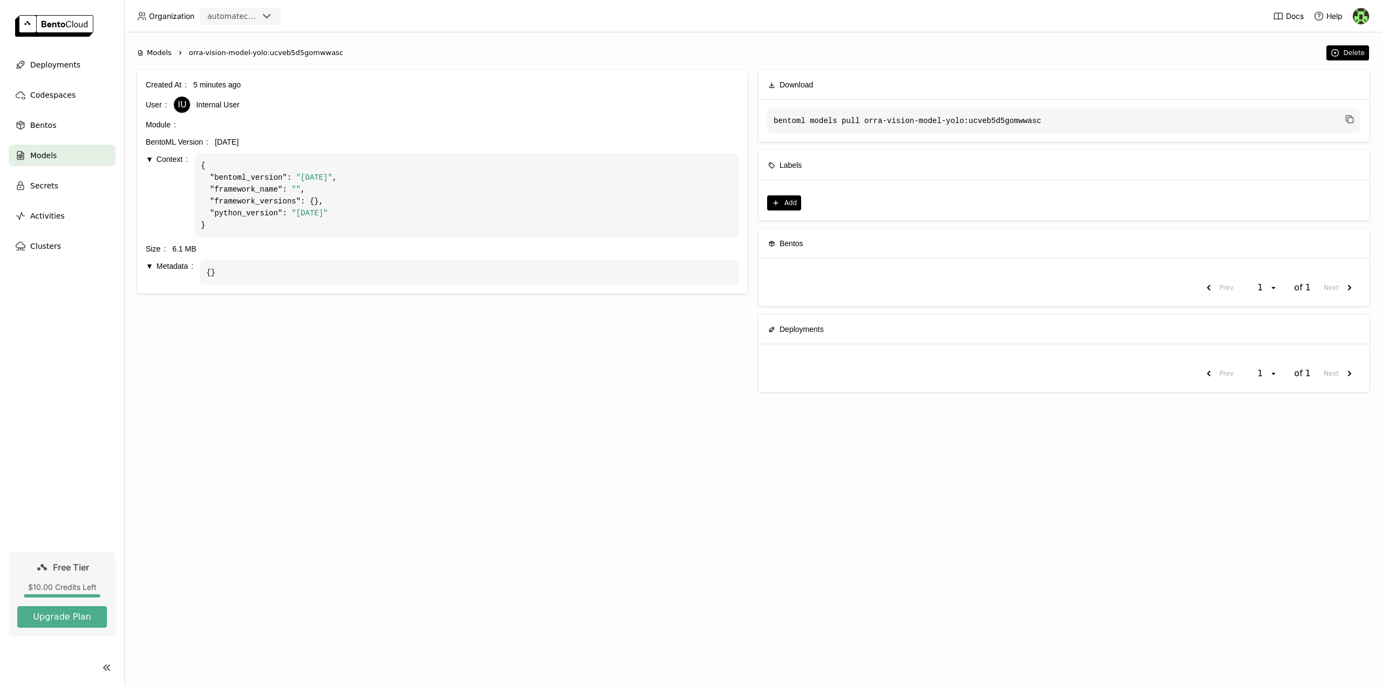
click at [510, 357] on div "Created At 5 minutes ago User IU Internal User Module BentoML Version 1.4.21 Co…" at bounding box center [442, 235] width 611 height 330
click at [62, 67] on span "Deployments" at bounding box center [55, 64] width 50 height 13
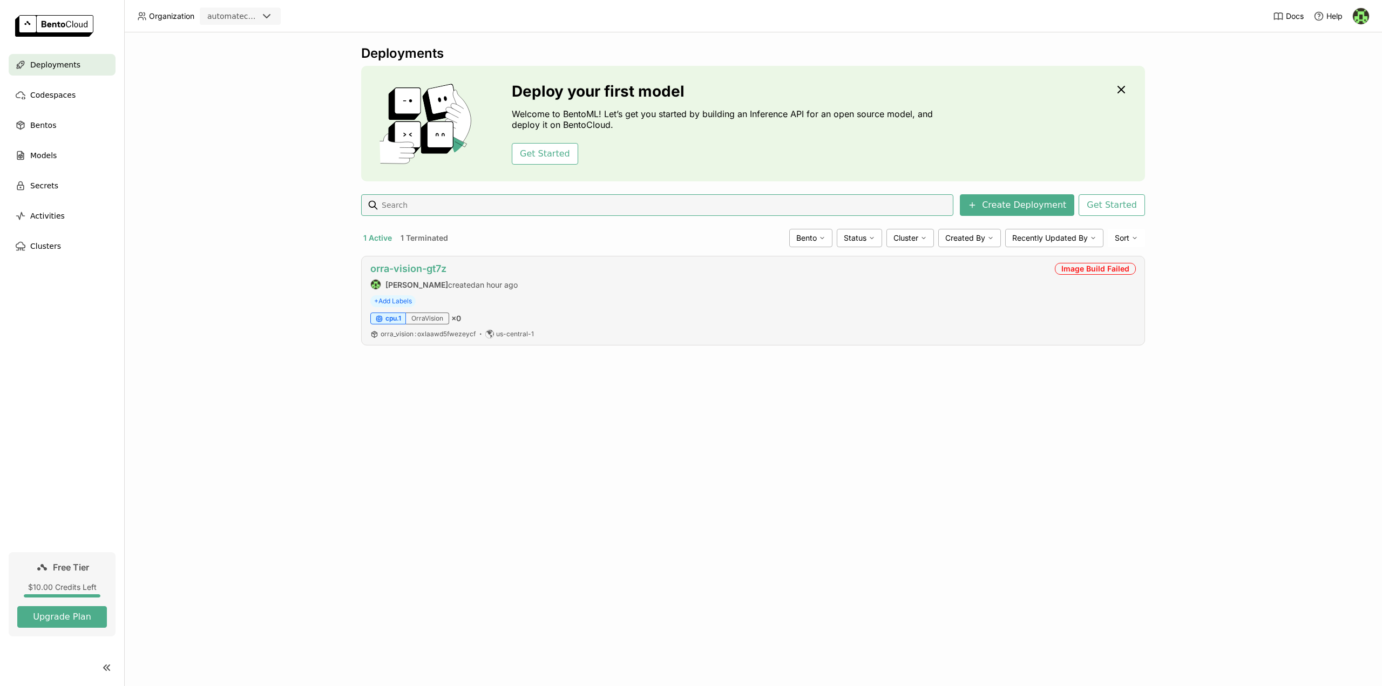
click at [420, 269] on link "orra-vision-gt7z" at bounding box center [408, 268] width 76 height 11
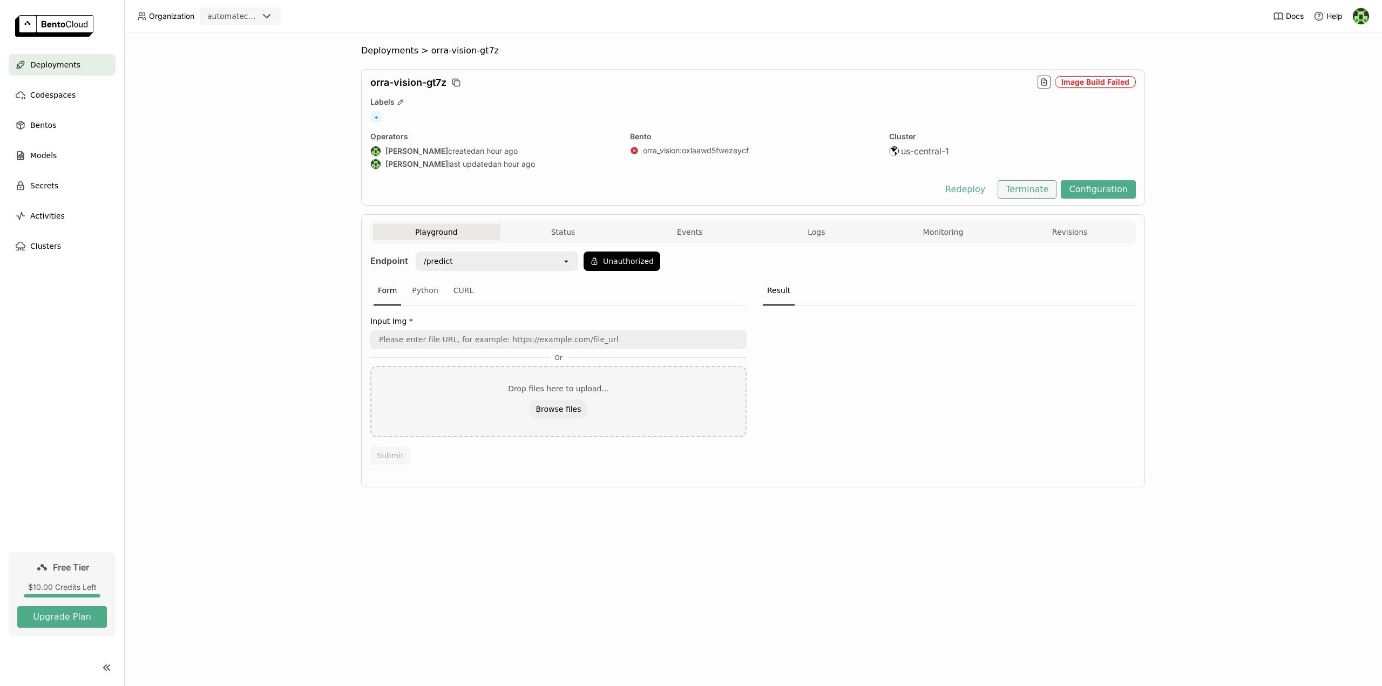
click at [1035, 190] on button "Terminate" at bounding box center [1027, 189] width 59 height 18
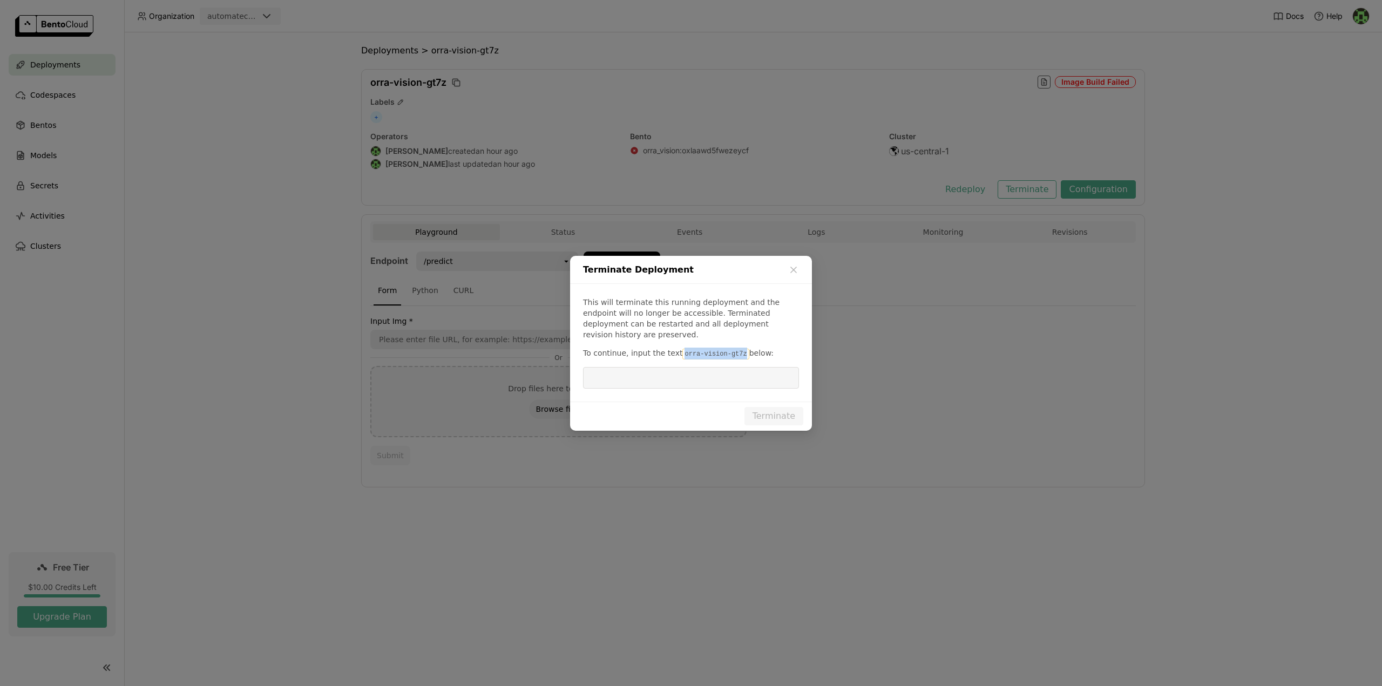
drag, startPoint x: 675, startPoint y: 348, endPoint x: 730, endPoint y: 350, distance: 55.1
click at [730, 350] on code "orra-vision-gt7z" at bounding box center [715, 354] width 66 height 11
copy code "orra-vision-gt7z"
click at [694, 369] on input "dialog" at bounding box center [691, 378] width 203 height 21
paste input "orra-vision-gt7z"
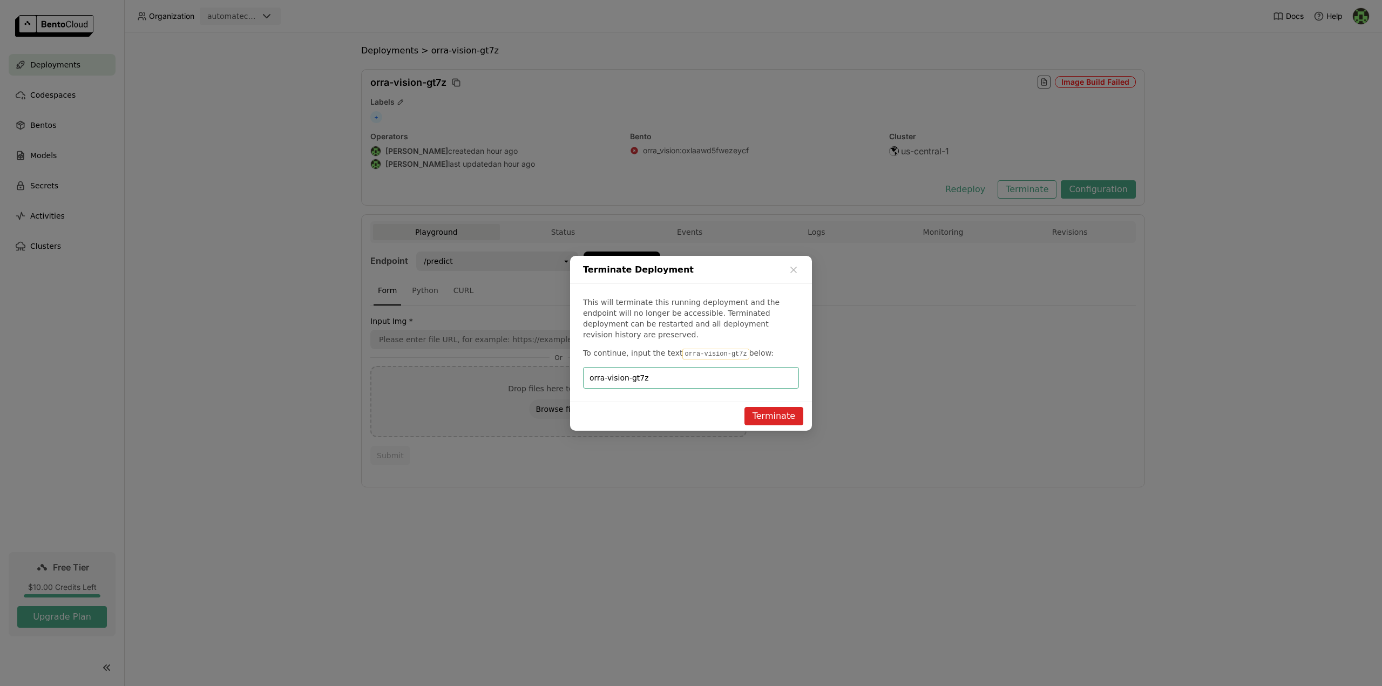
type input "orra-vision-gt7z"
click at [774, 407] on button "Terminate" at bounding box center [774, 416] width 59 height 18
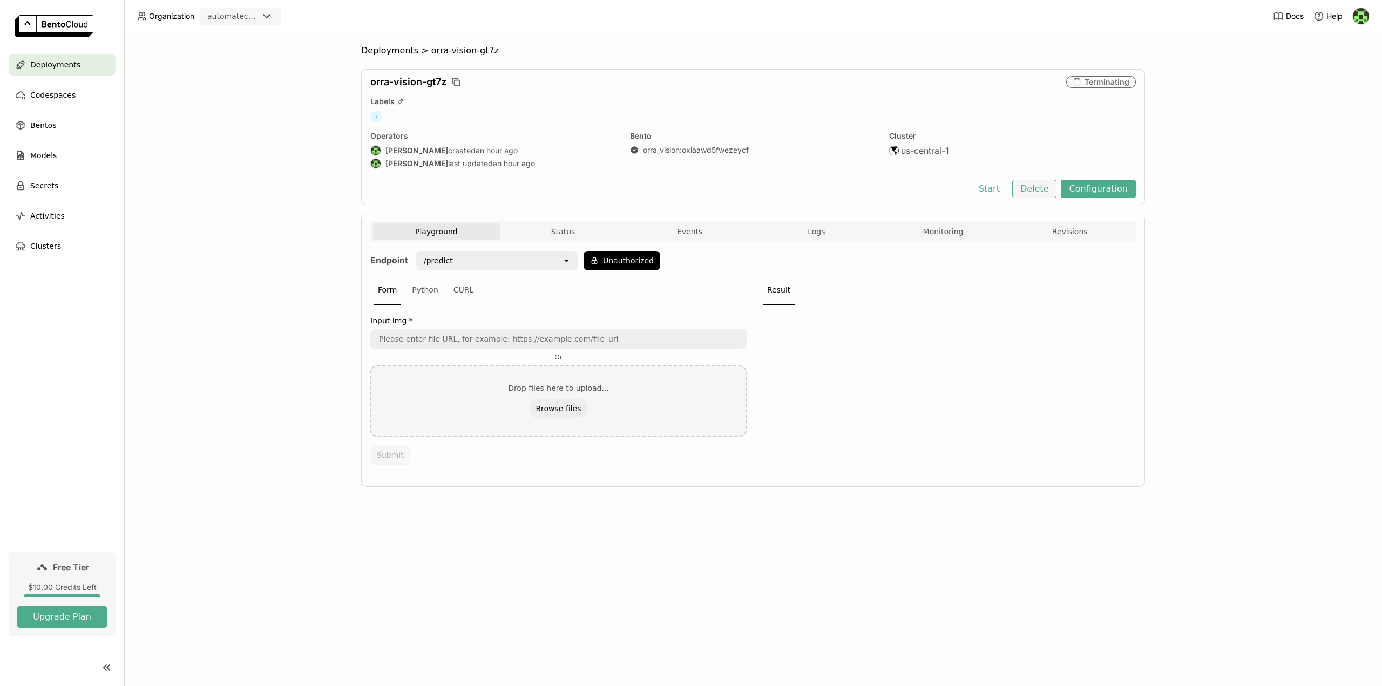
click at [1043, 188] on button "Delete" at bounding box center [1034, 189] width 45 height 18
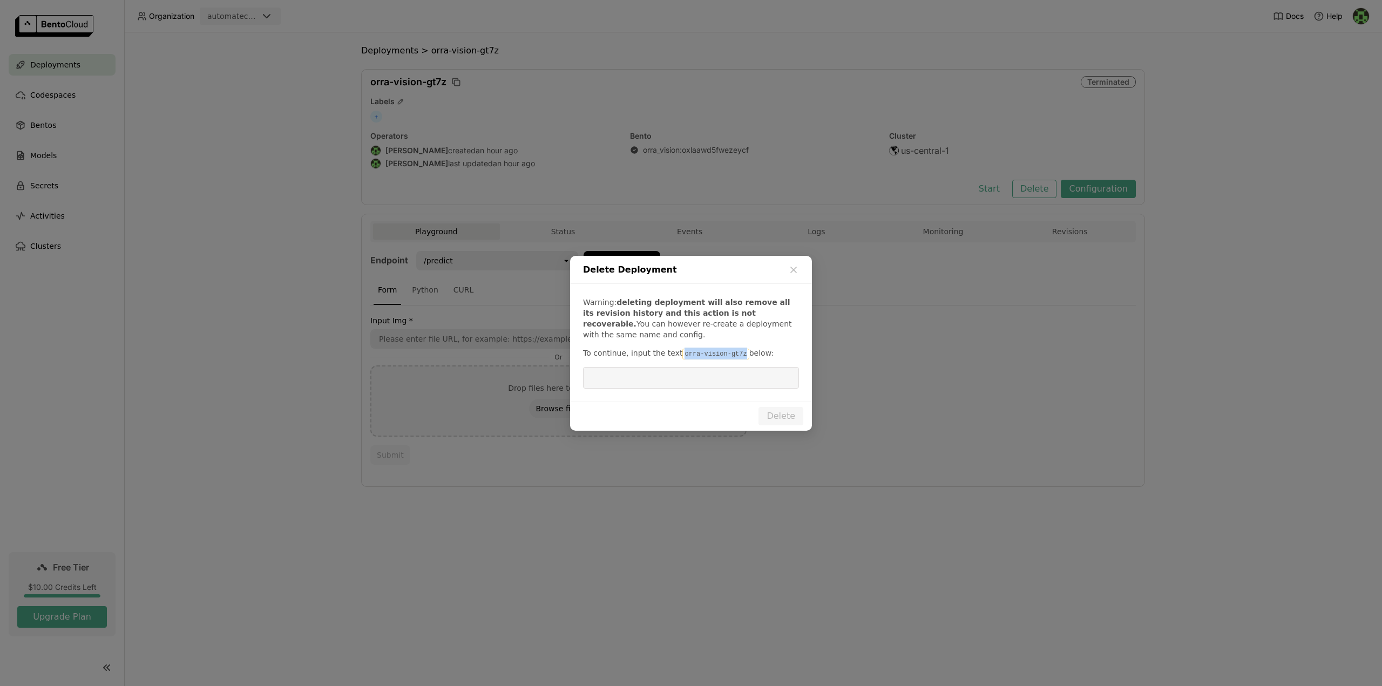
drag, startPoint x: 674, startPoint y: 355, endPoint x: 730, endPoint y: 355, distance: 55.6
click at [730, 355] on code "orra-vision-gt7z" at bounding box center [715, 354] width 66 height 11
copy code "orra-vision-gt7z"
click at [693, 373] on input "dialog" at bounding box center [691, 378] width 203 height 21
paste input "orra-vision-gt7z"
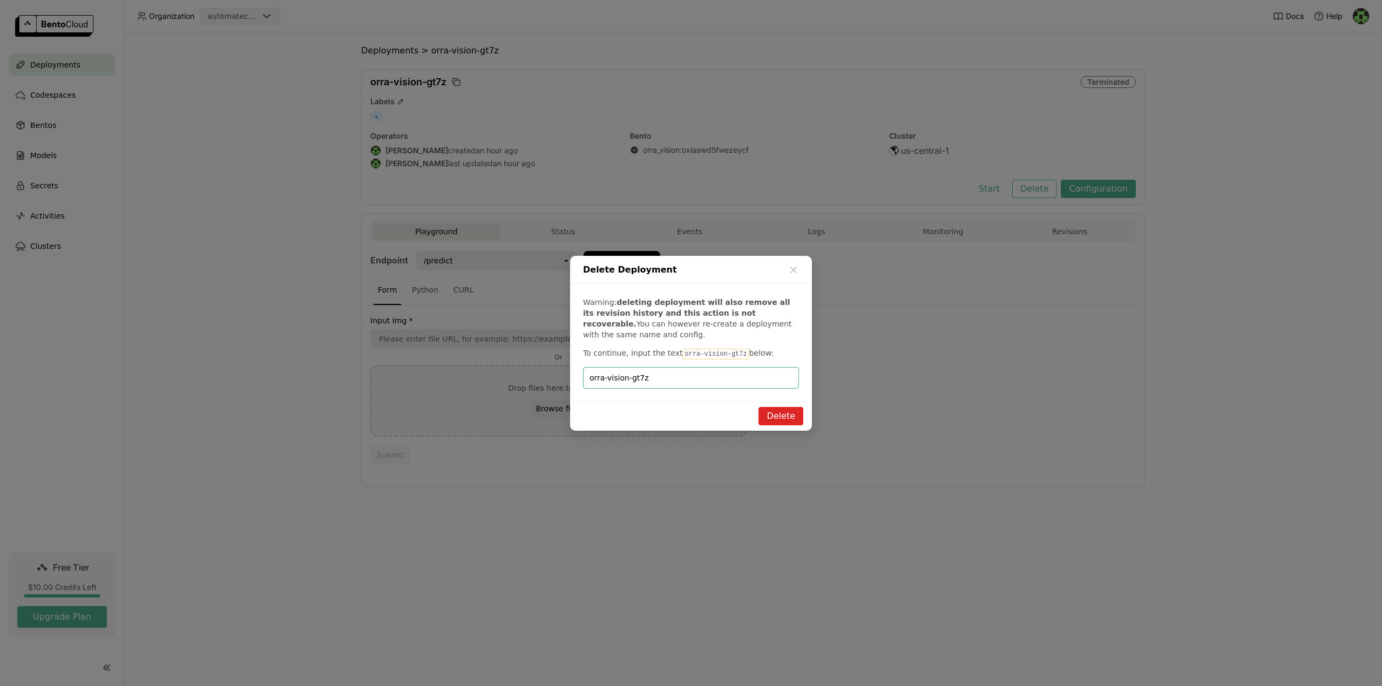
type input "orra-vision-gt7z"
click at [790, 420] on button "Delete" at bounding box center [781, 416] width 45 height 18
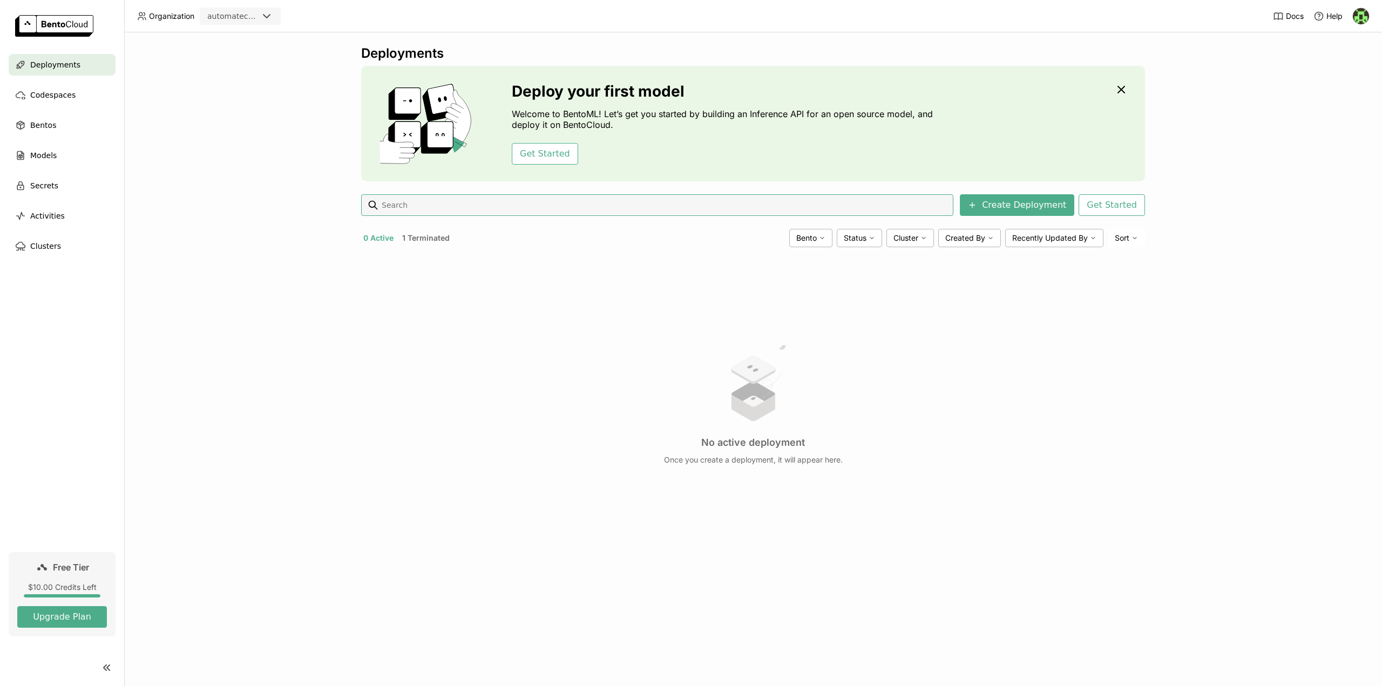
click at [40, 64] on span "Deployments" at bounding box center [55, 64] width 50 height 13
click at [1025, 206] on button "Create Deployment" at bounding box center [1017, 205] width 114 height 22
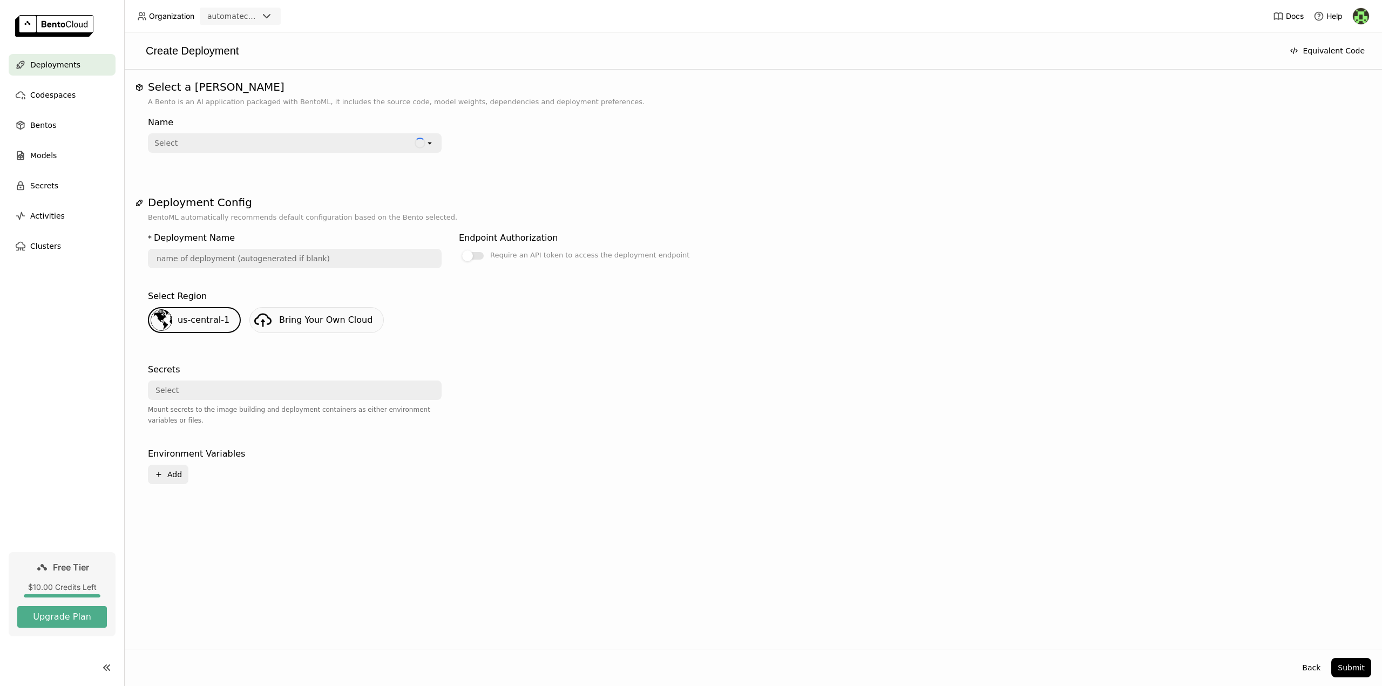
click at [264, 143] on div "Select" at bounding box center [282, 142] width 266 height 17
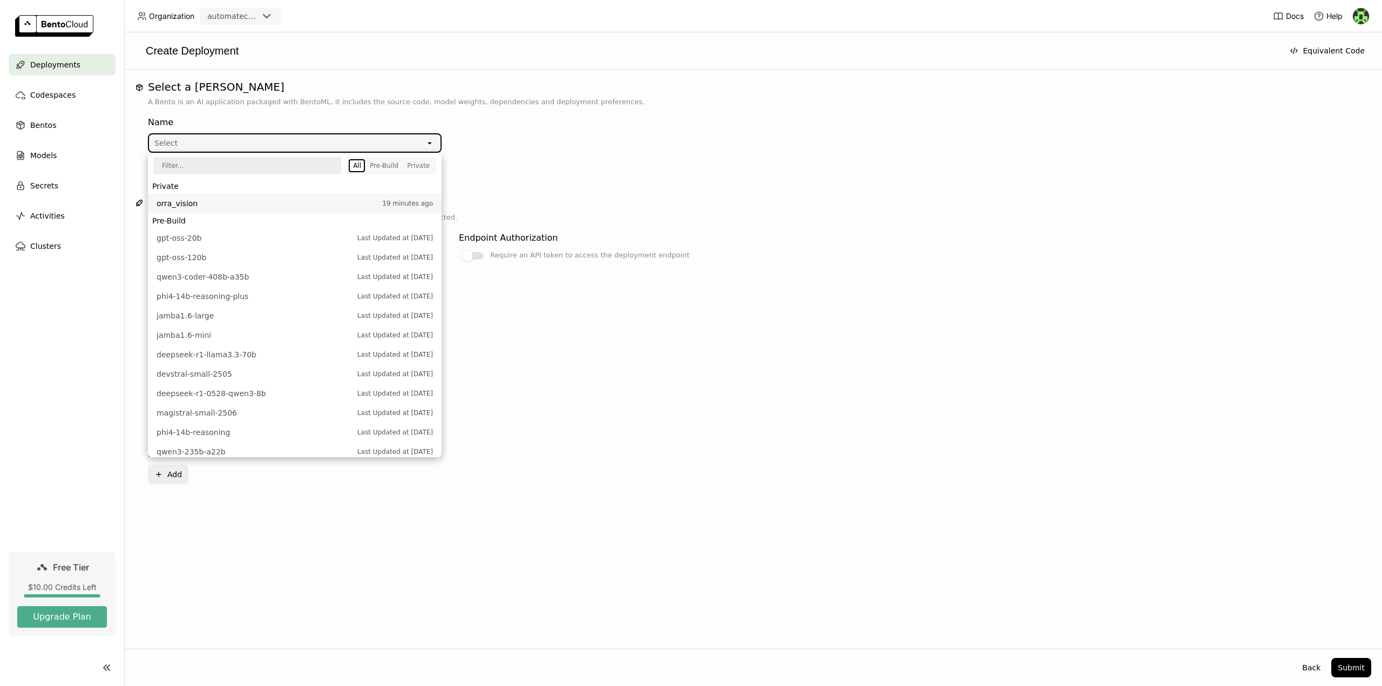
click at [189, 205] on span "orra_vision" at bounding box center [267, 203] width 220 height 11
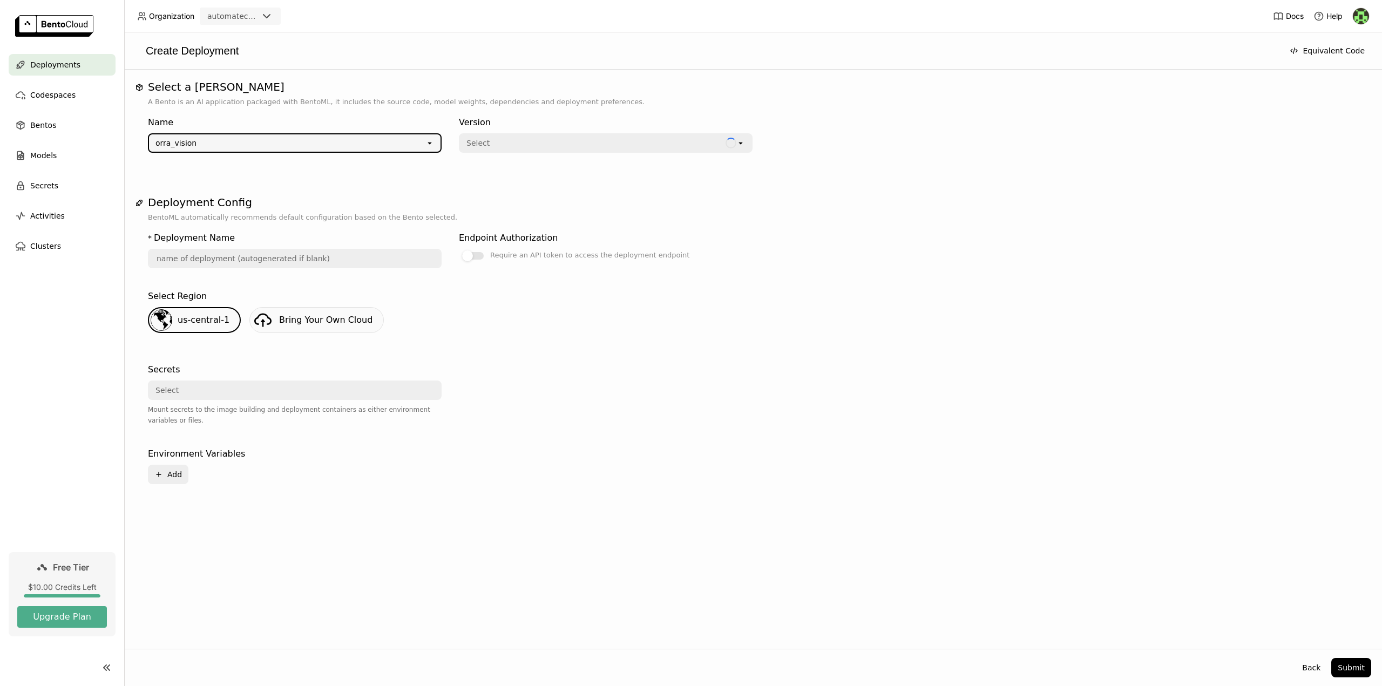
type input "orra-vision-qloe"
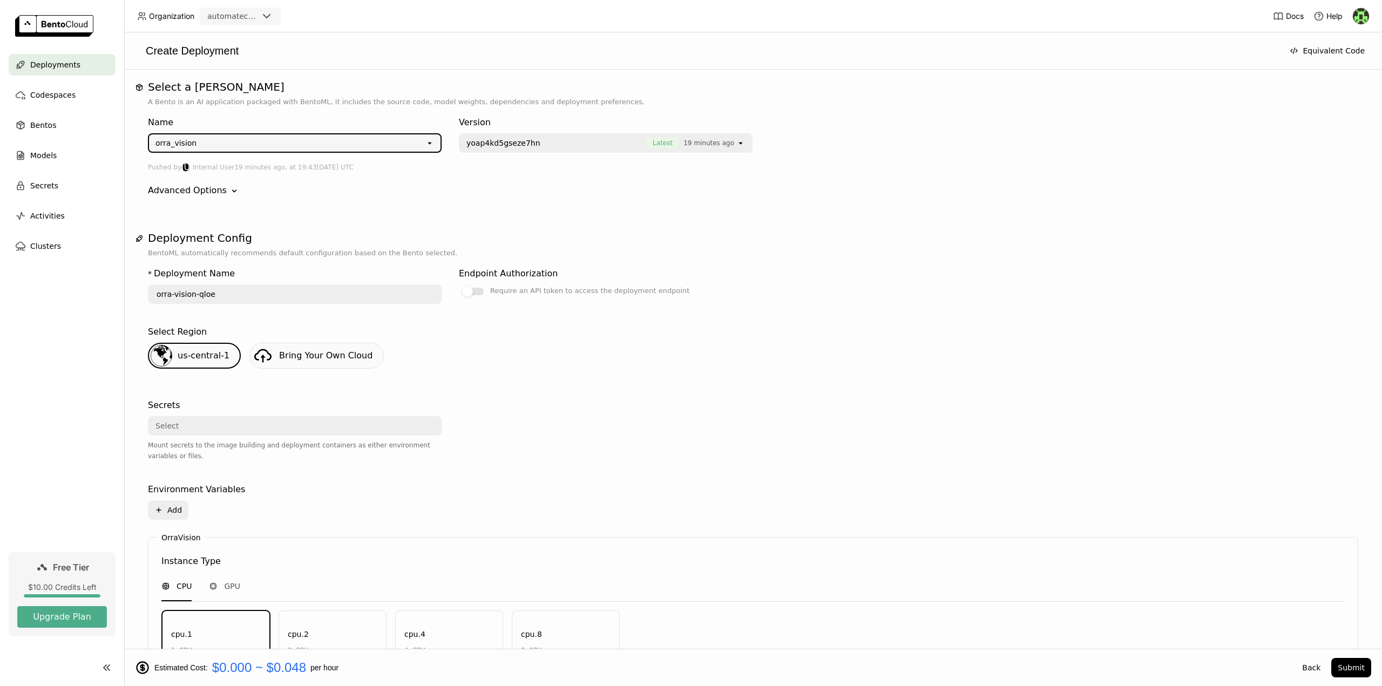
click at [560, 143] on span "yoap4kd5gseze7hn" at bounding box center [553, 143] width 174 height 11
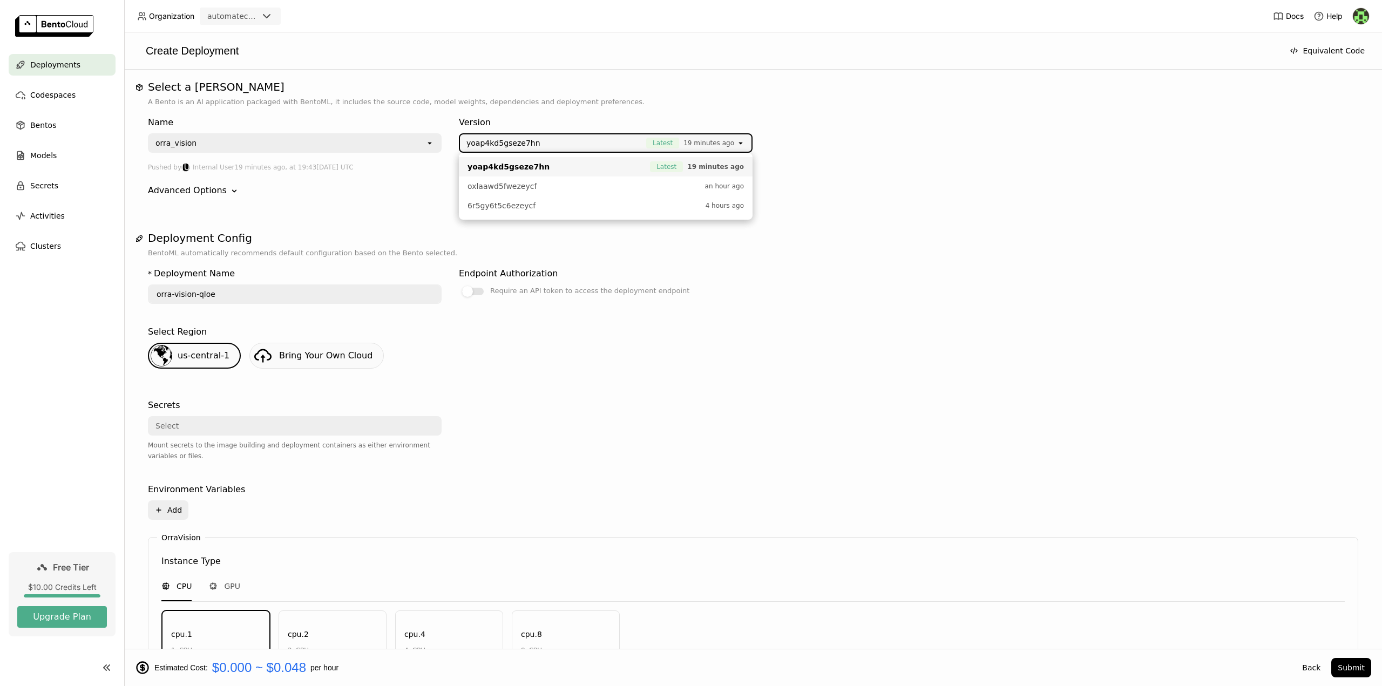
click at [241, 146] on div "orra_vision" at bounding box center [287, 142] width 276 height 17
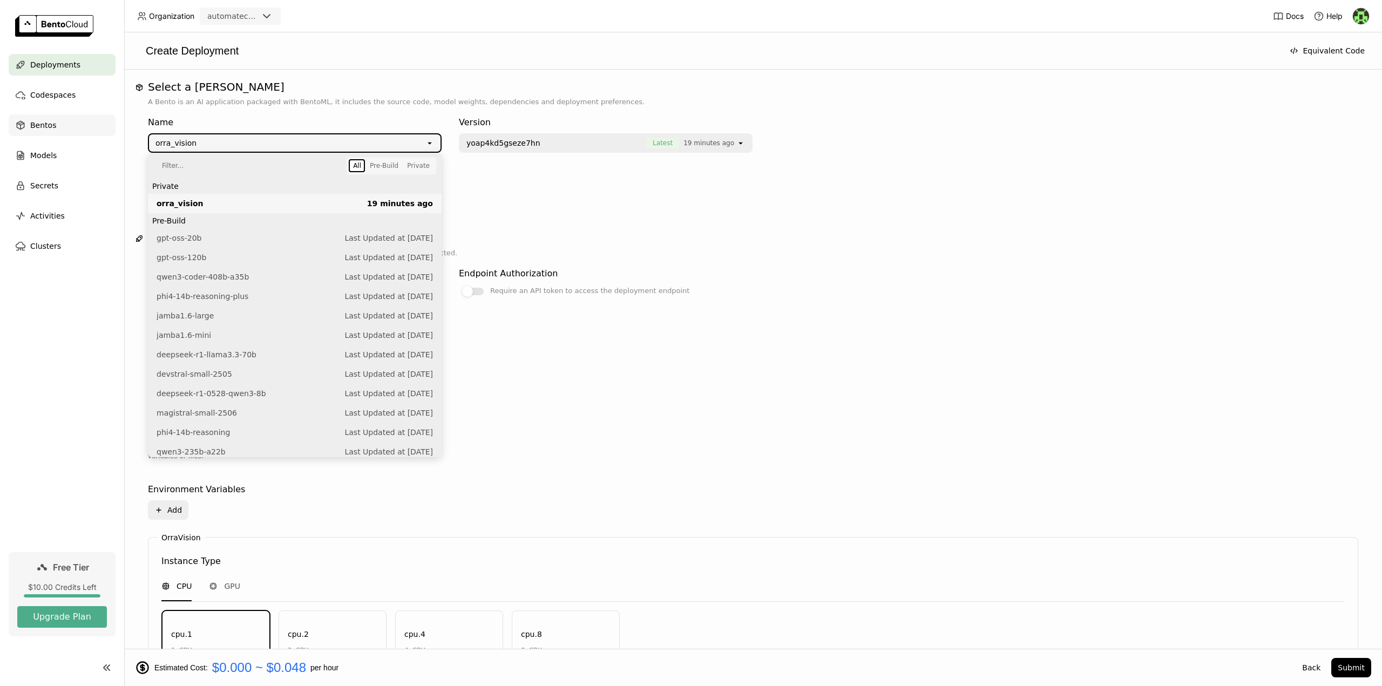
click at [39, 123] on span "Bentos" at bounding box center [43, 125] width 26 height 13
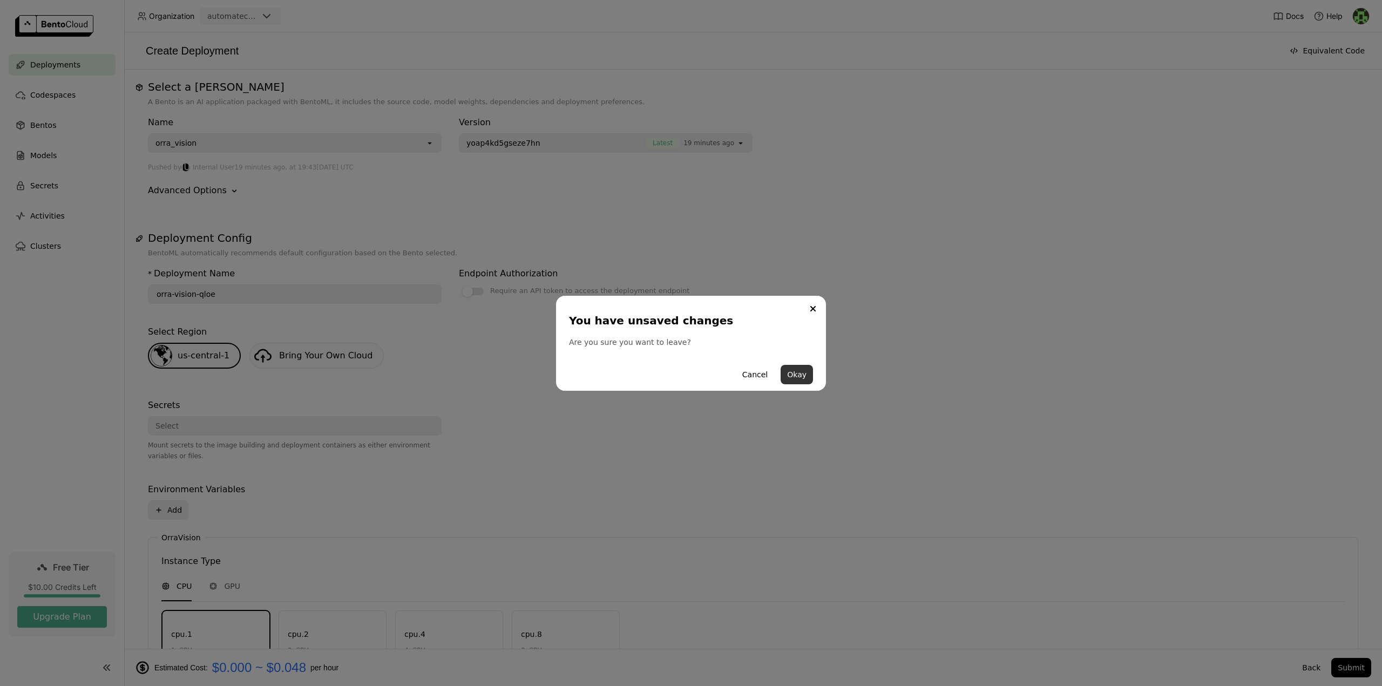
click at [801, 374] on button "Okay" at bounding box center [797, 374] width 32 height 19
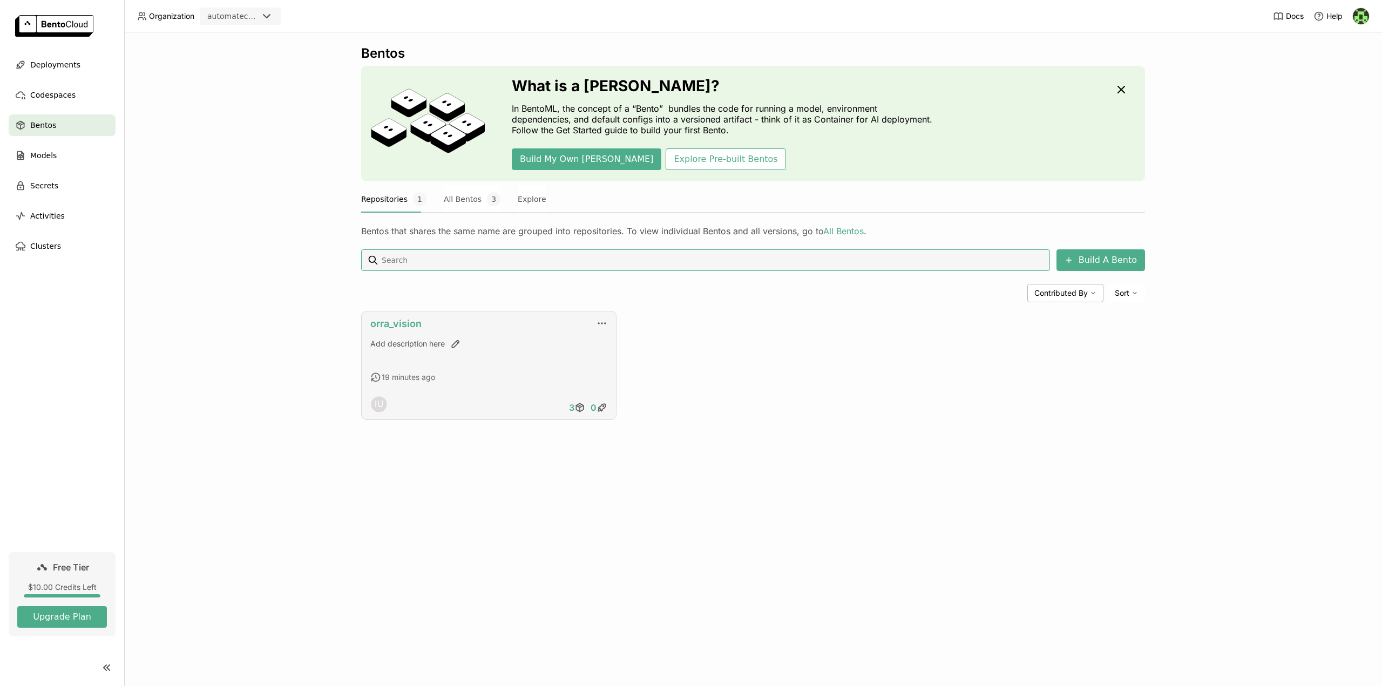
click at [402, 327] on link "orra_vision" at bounding box center [395, 323] width 51 height 11
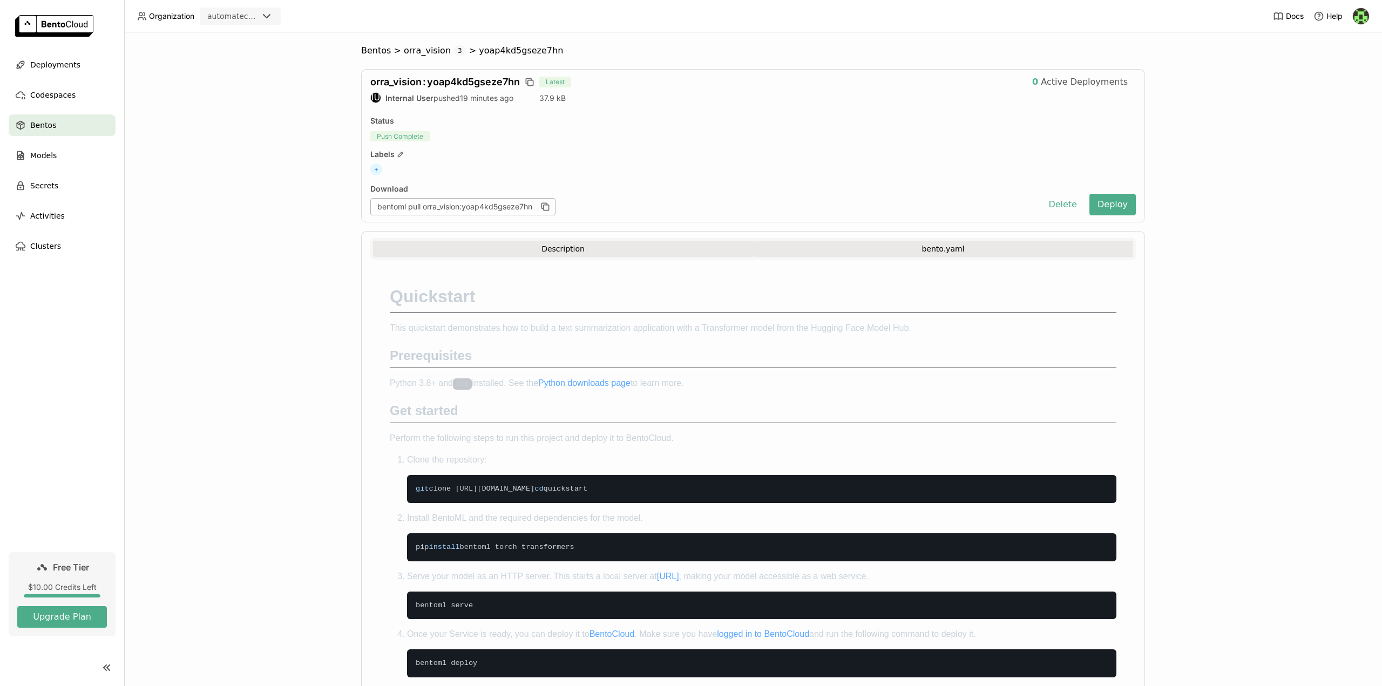
click at [788, 249] on button "bento.yaml" at bounding box center [943, 249] width 380 height 16
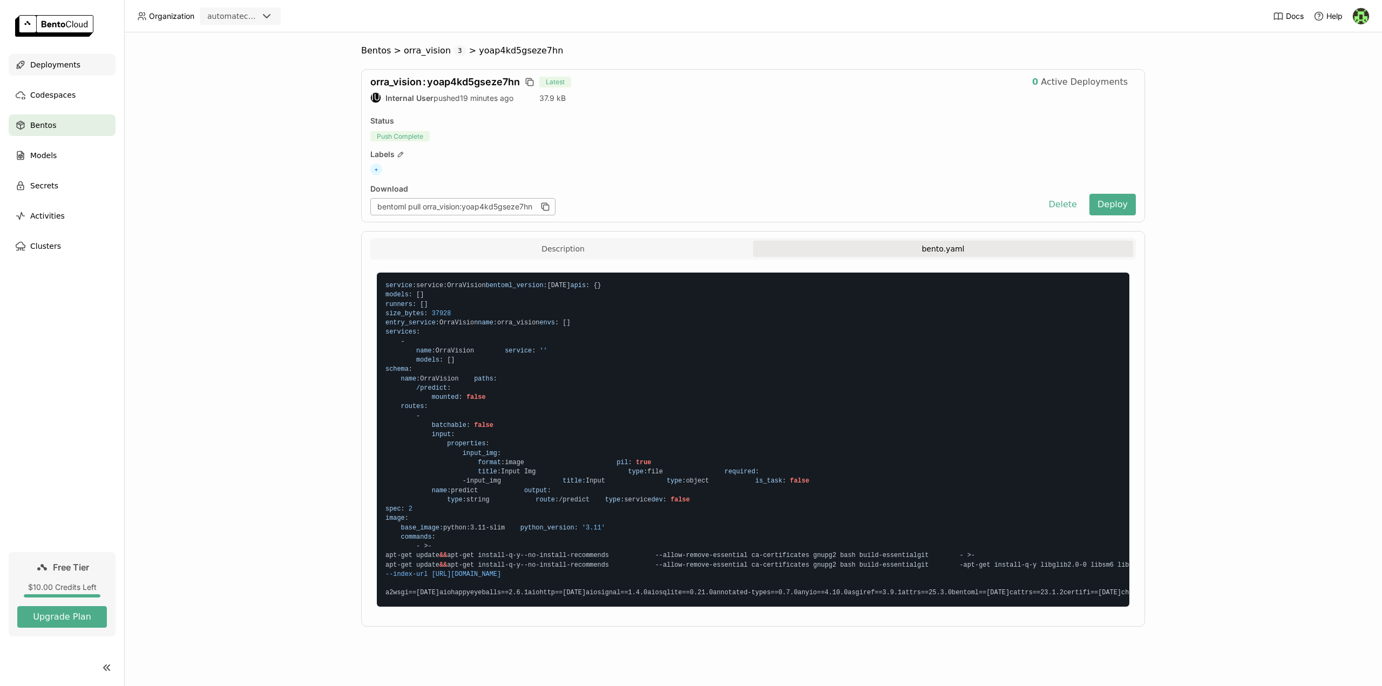
click at [52, 66] on span "Deployments" at bounding box center [55, 64] width 50 height 13
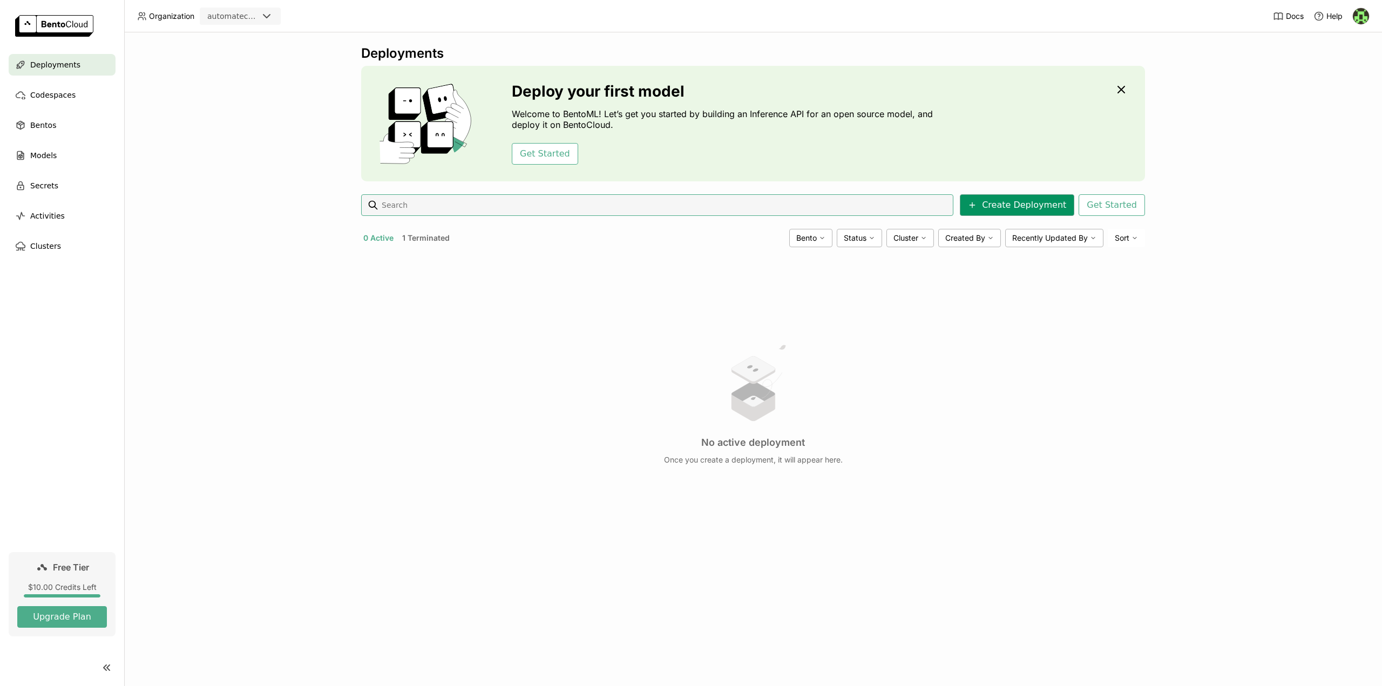
click at [1039, 210] on button "Create Deployment" at bounding box center [1017, 205] width 114 height 22
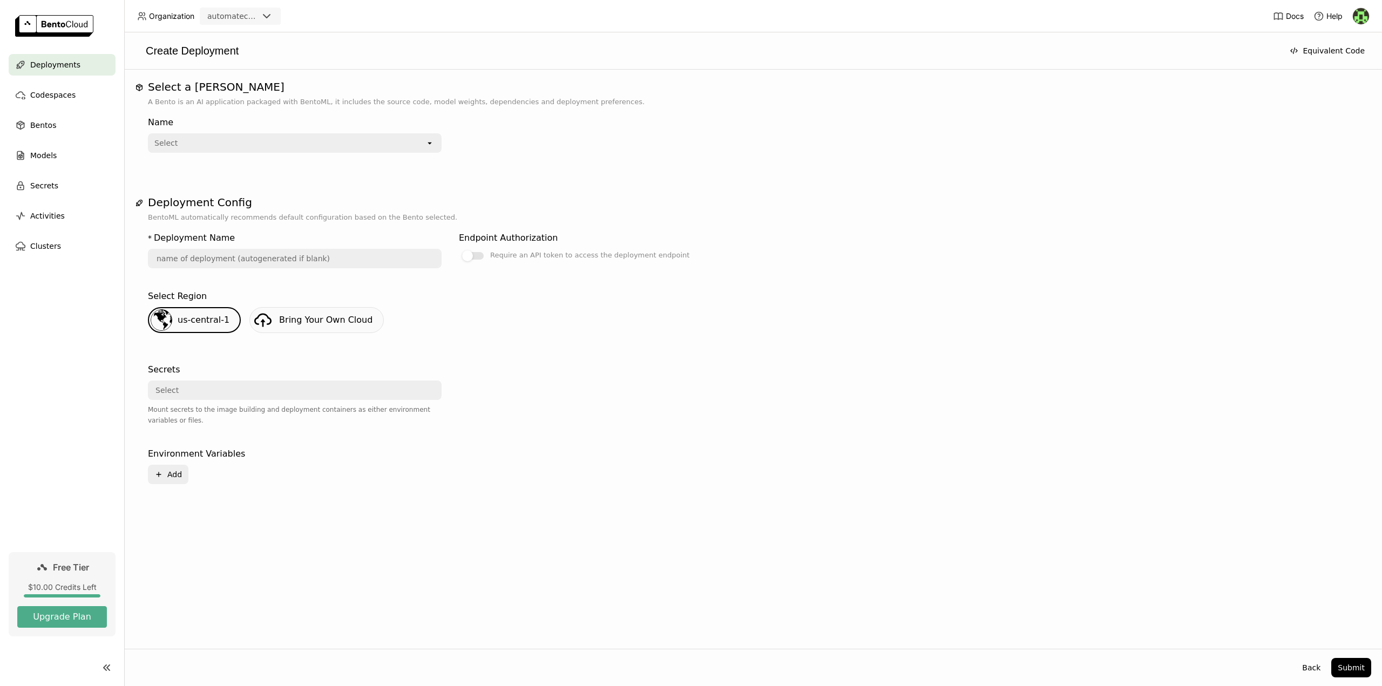
click at [268, 141] on div "Select" at bounding box center [287, 142] width 276 height 17
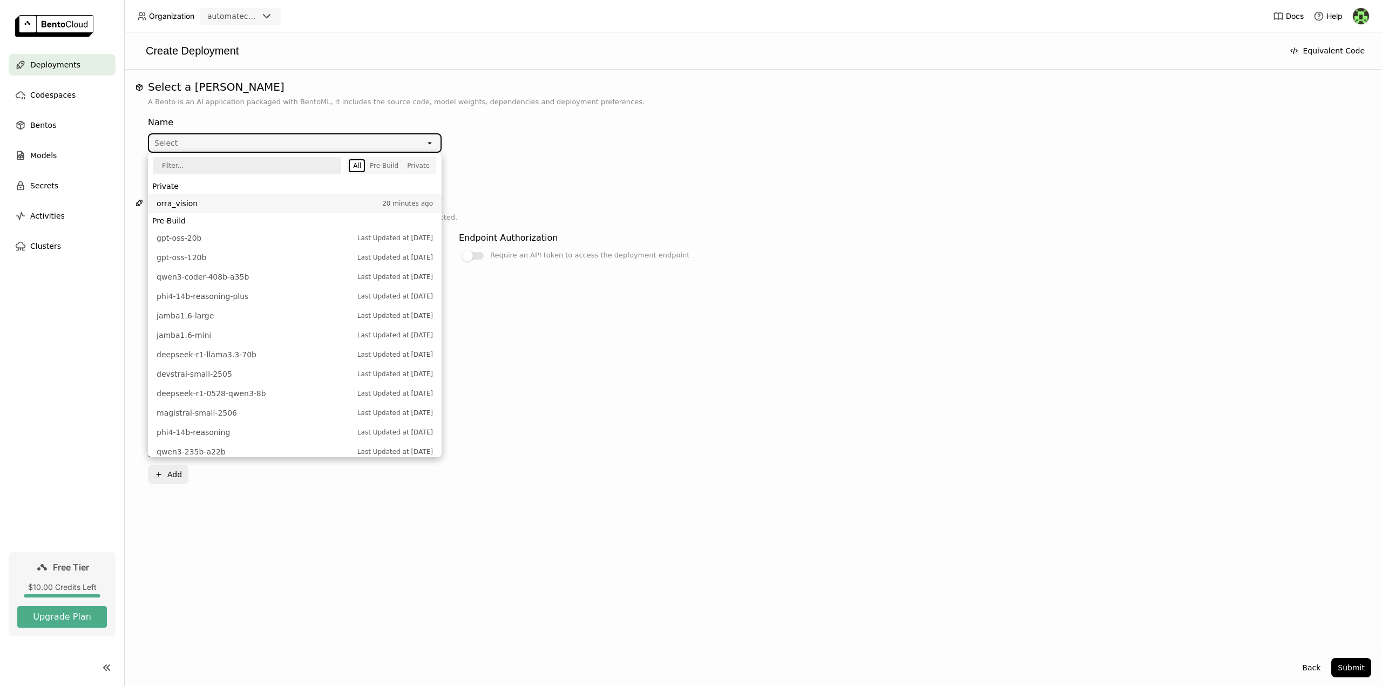
click at [216, 207] on span "orra_vision" at bounding box center [267, 203] width 220 height 11
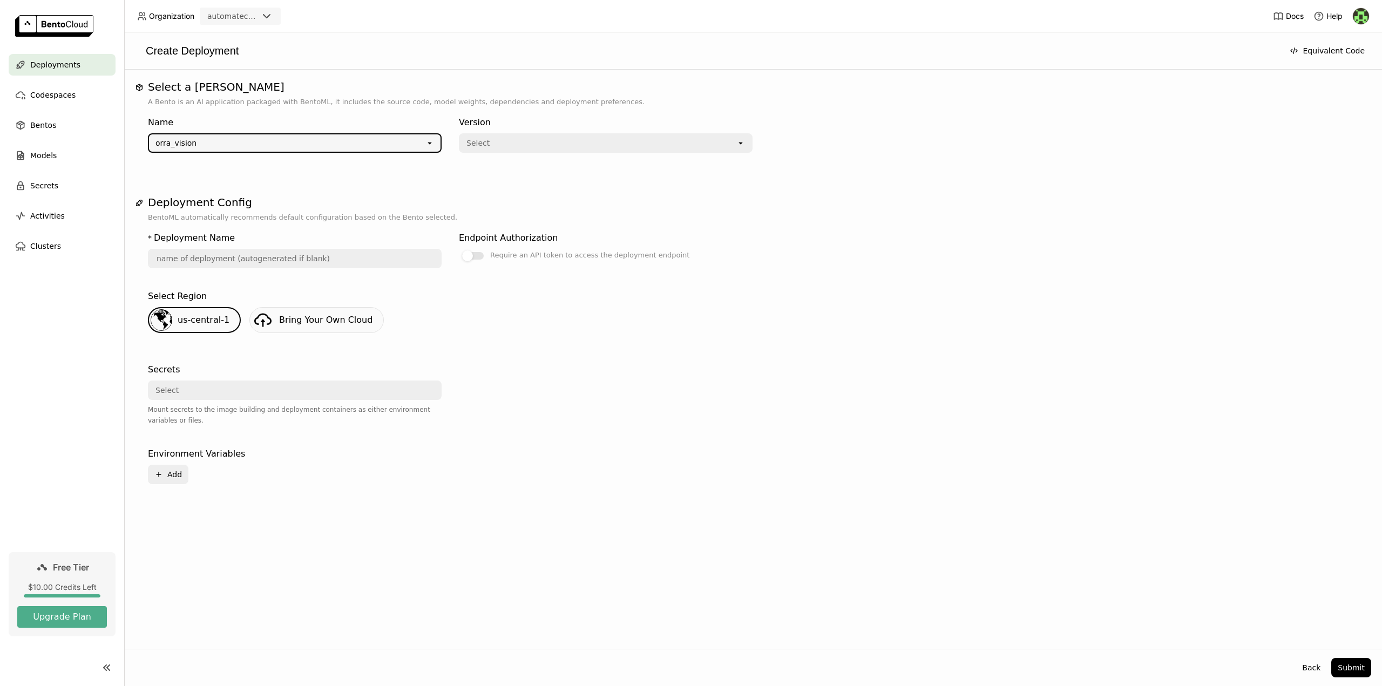
type input "orra-vision-kzqo"
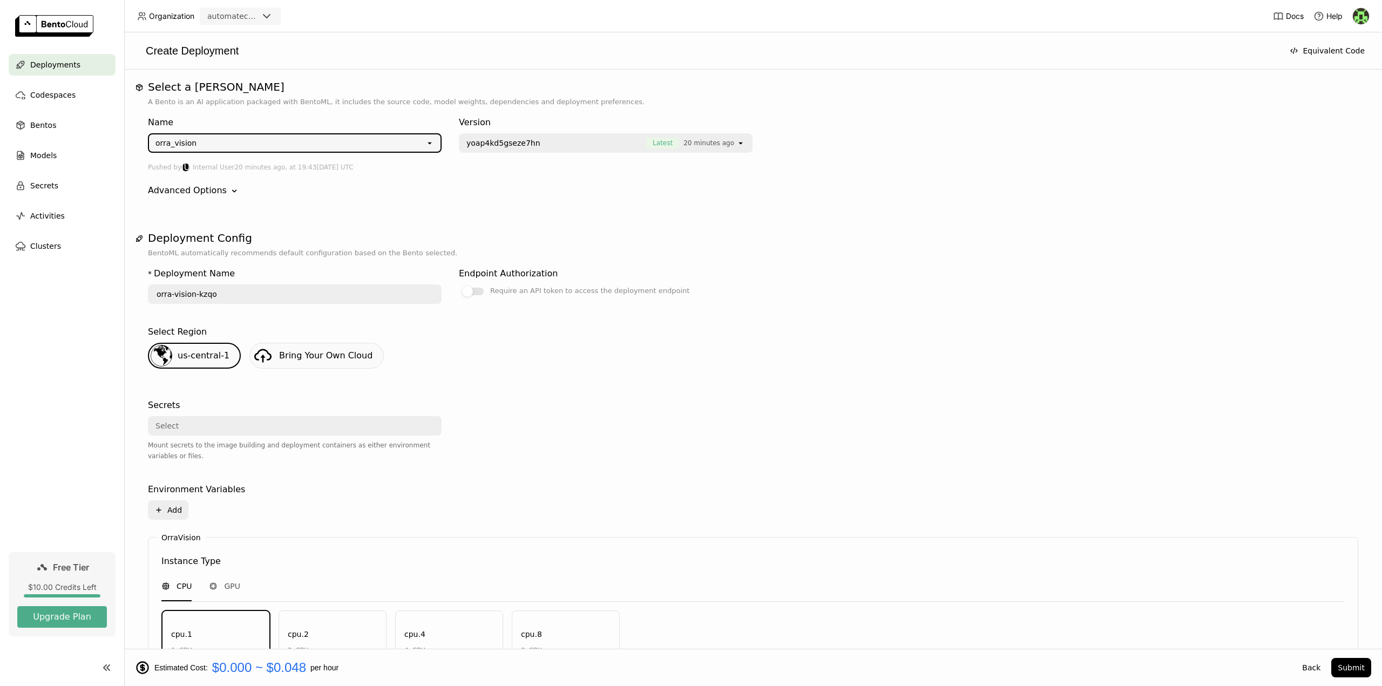
click at [545, 148] on div "yoap4kd5gseze7hn Latest 20 minutes ago" at bounding box center [598, 142] width 276 height 17
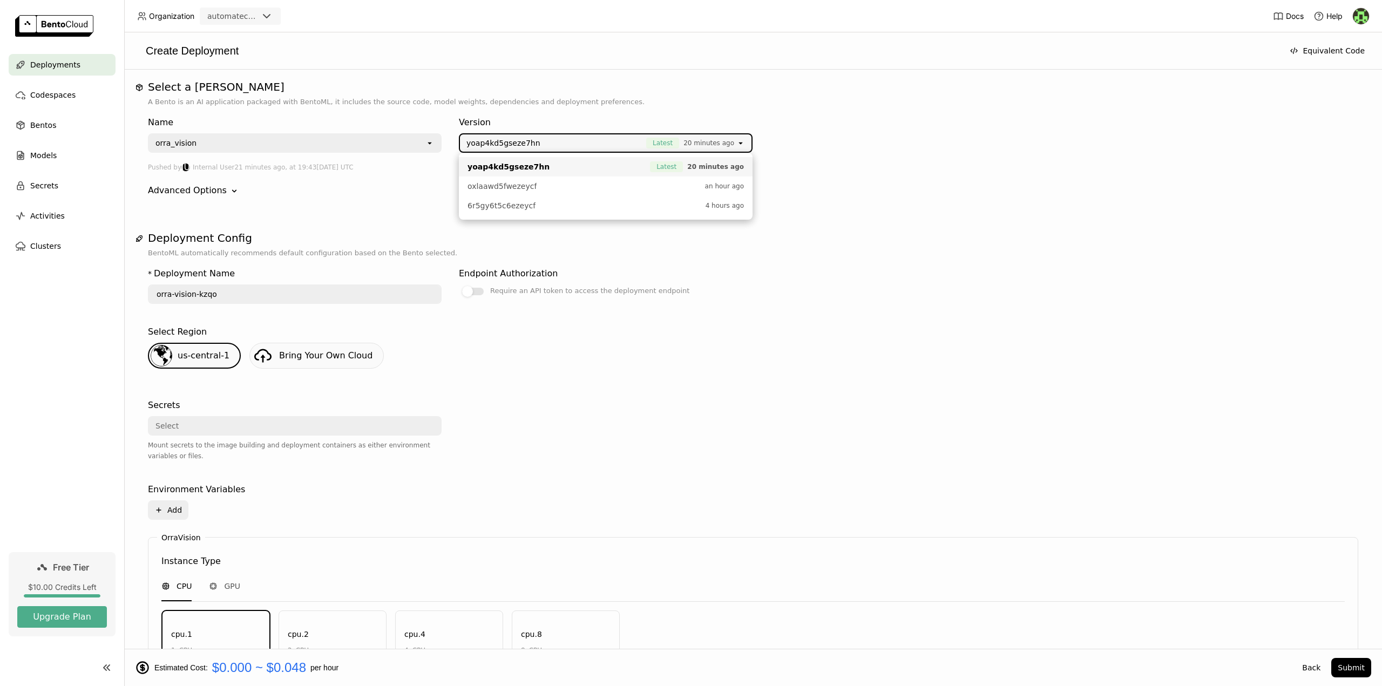
click at [545, 147] on span "yoap4kd5gseze7hn" at bounding box center [553, 143] width 174 height 11
click at [211, 188] on div "Advanced Options" at bounding box center [187, 190] width 79 height 13
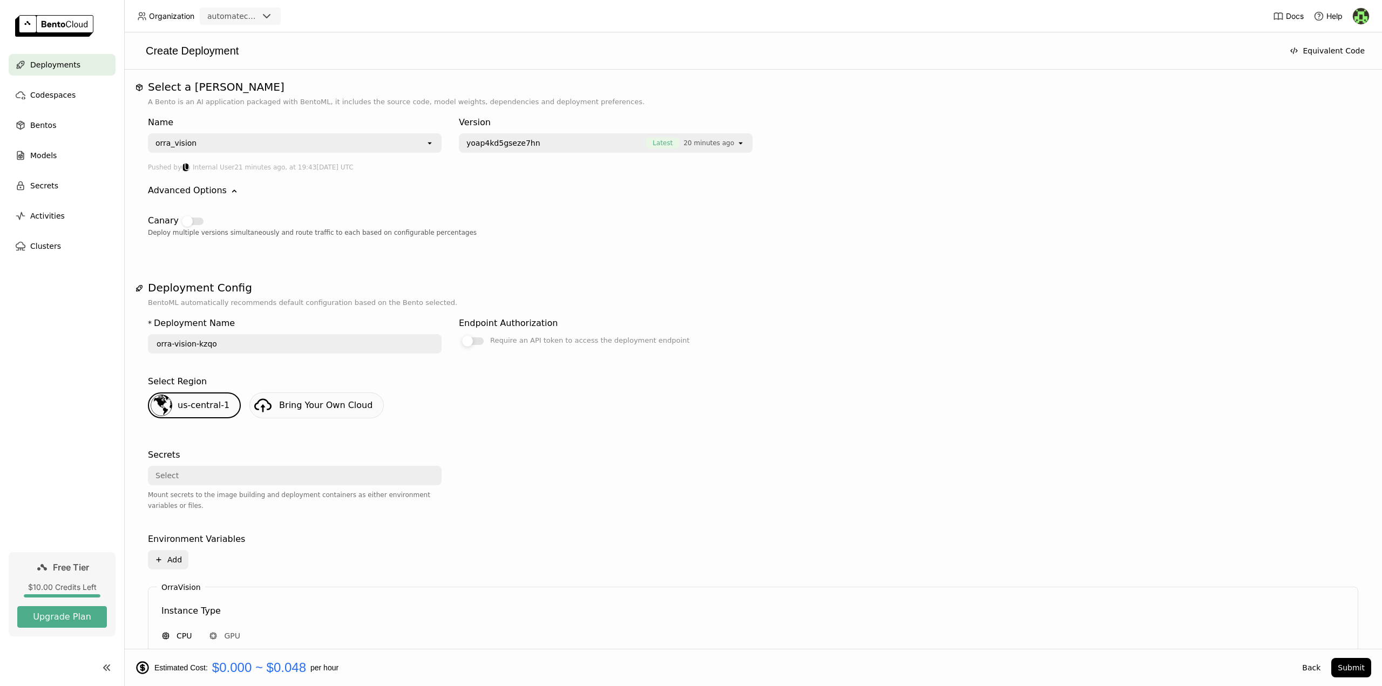
click at [471, 344] on div at bounding box center [467, 341] width 11 height 11
click at [459, 334] on input "Require an API token to access the deployment endpoint" at bounding box center [459, 334] width 0 height 0
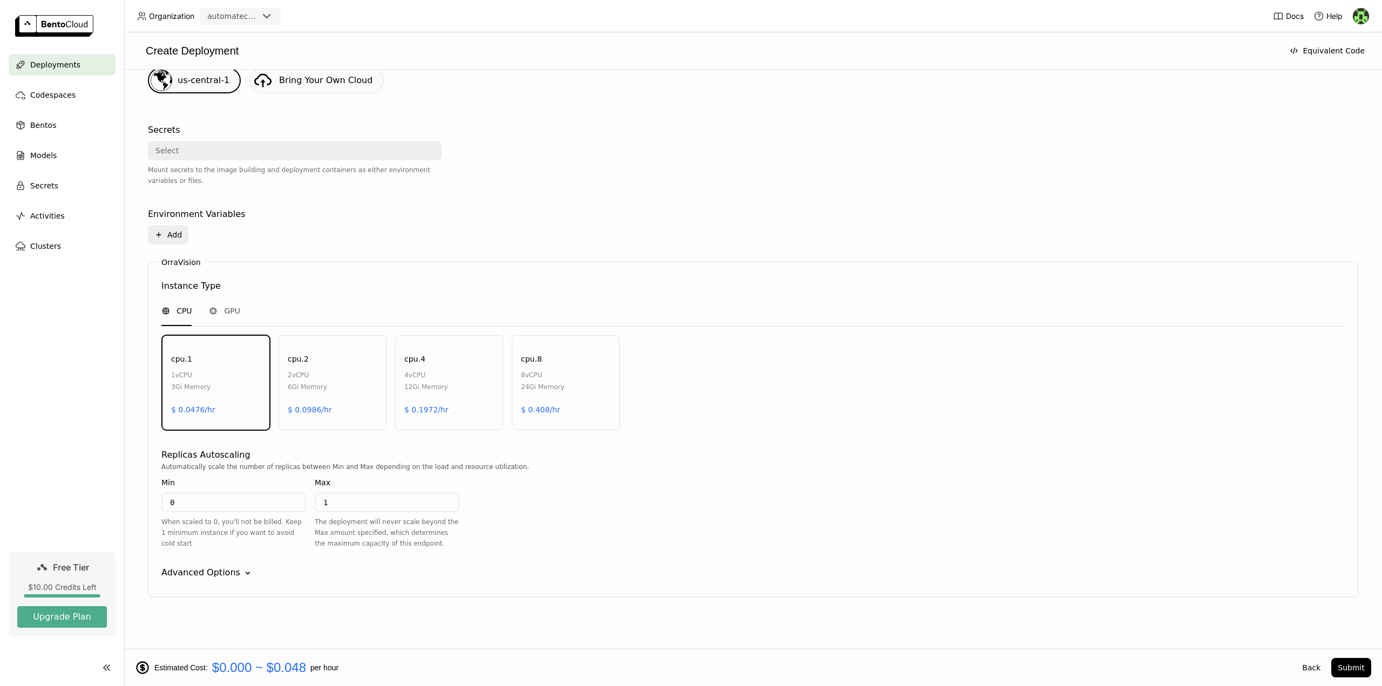
scroll to position [327, 0]
click at [1348, 671] on button "Submit" at bounding box center [1351, 667] width 40 height 19
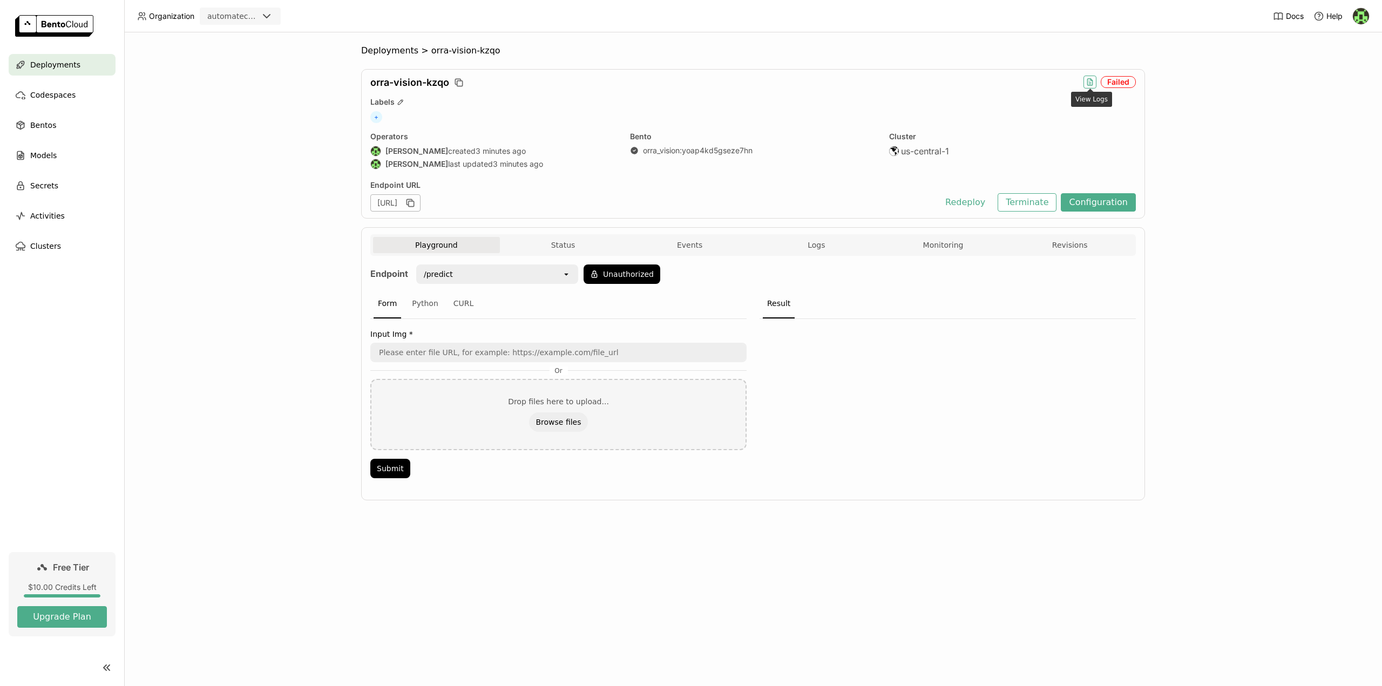
click at [1090, 83] on icon "button" at bounding box center [1090, 83] width 2 height 0
type input "source:service"
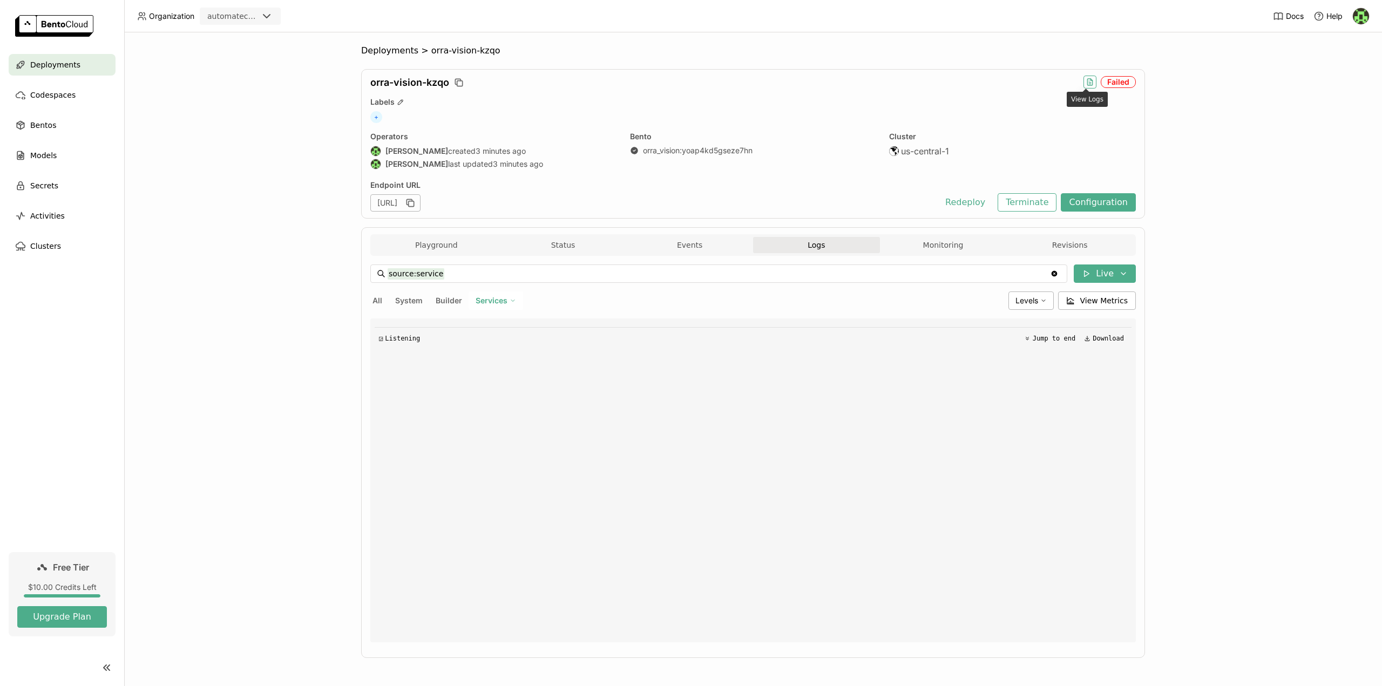
click at [1089, 79] on icon "button" at bounding box center [1090, 82] width 9 height 9
click at [444, 302] on button "Builder" at bounding box center [449, 301] width 31 height 14
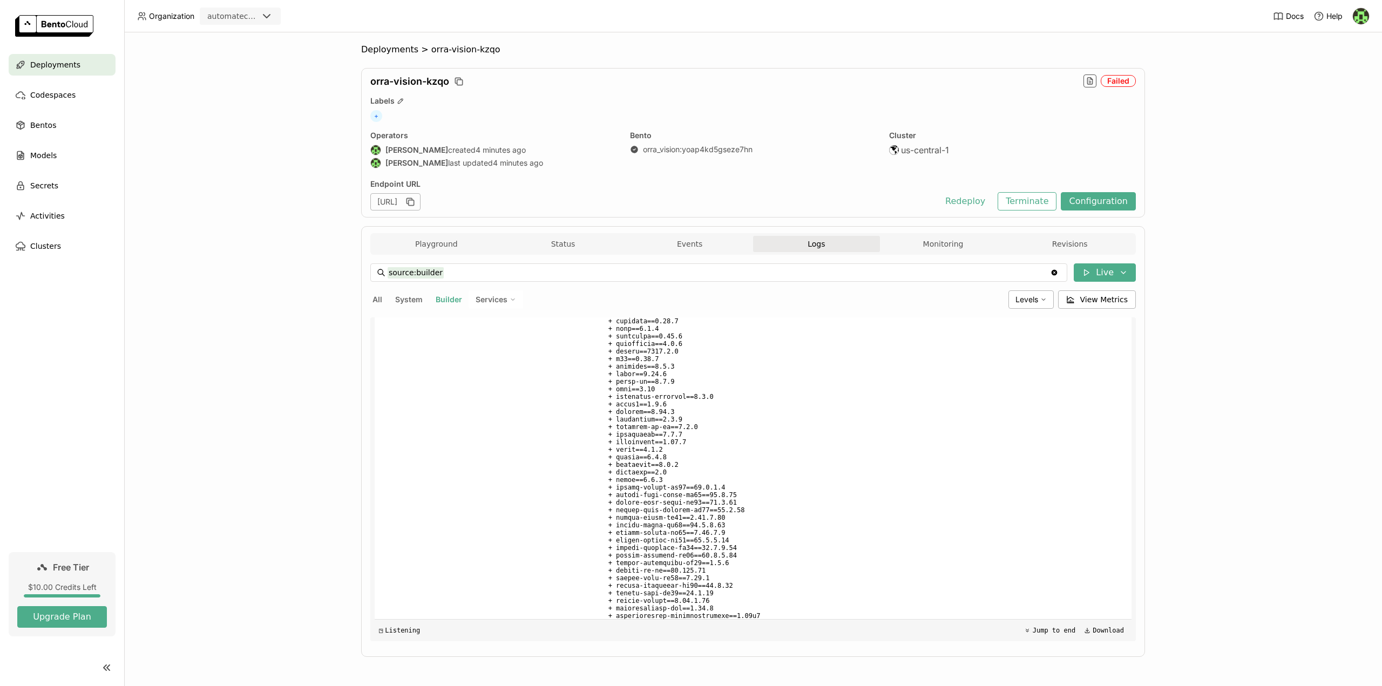
scroll to position [1561, 0]
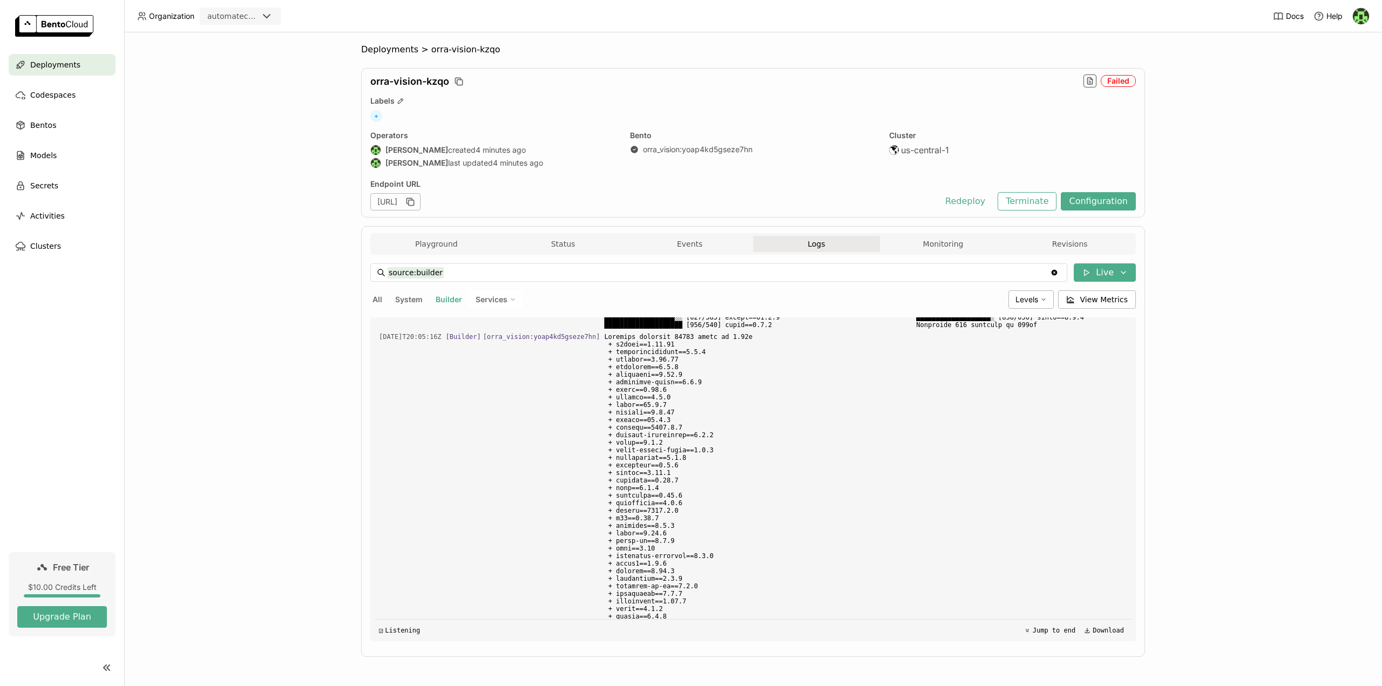
click at [496, 297] on span "Services" at bounding box center [492, 300] width 32 height 10
click at [451, 323] on div "OrraVision" at bounding box center [458, 326] width 117 height 13
type input "source:service service:OrraVision"
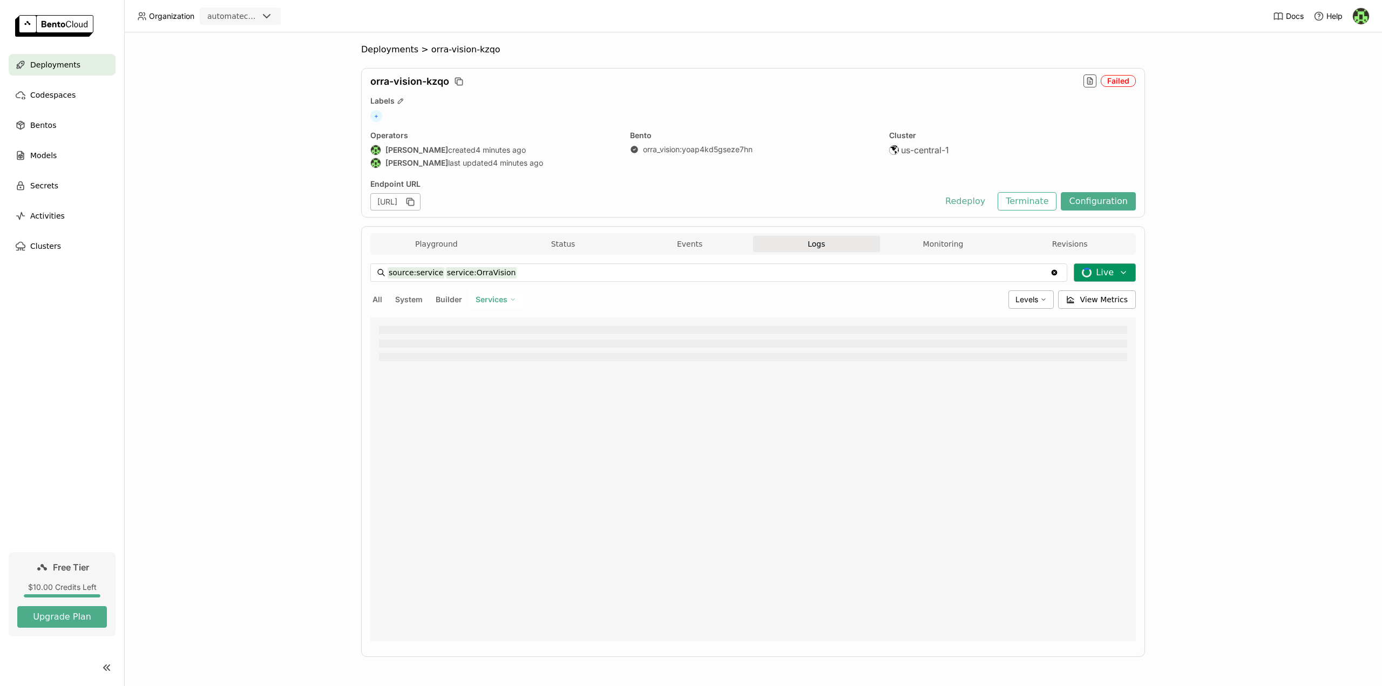
click at [1119, 273] on icon at bounding box center [1123, 272] width 9 height 9
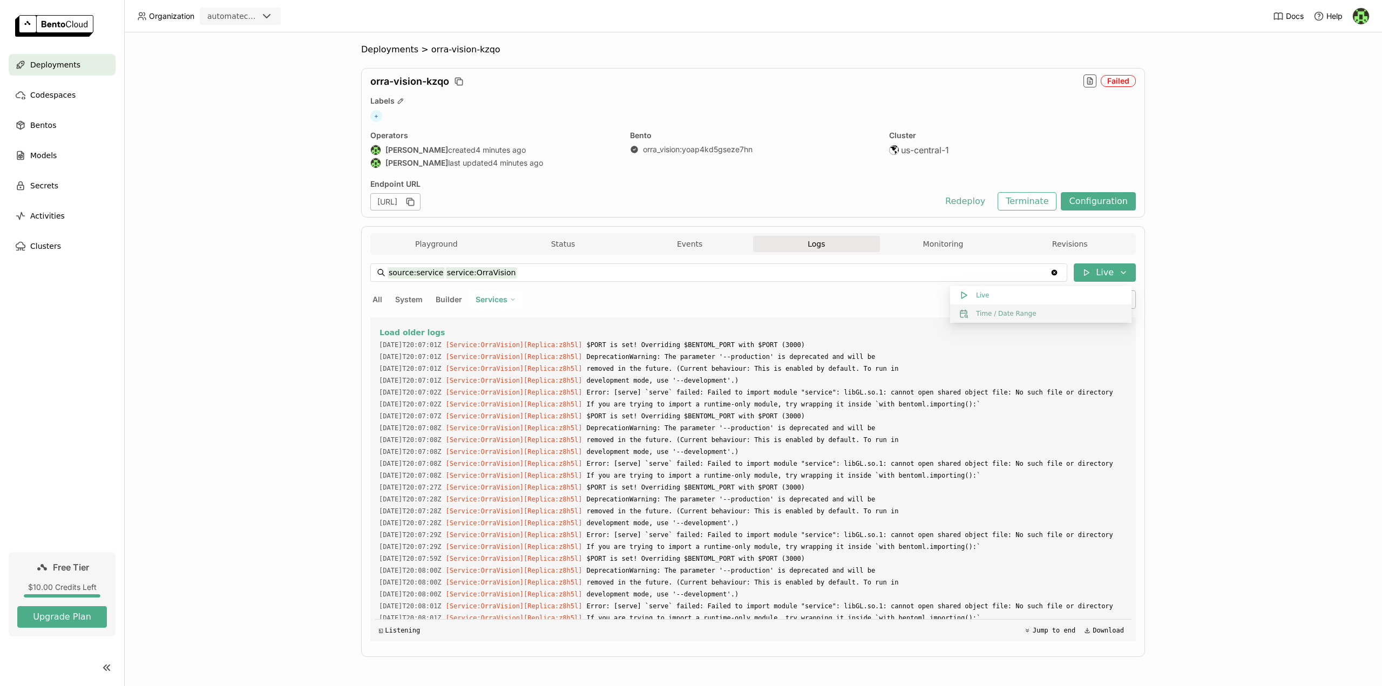
scroll to position [5, 0]
click at [833, 458] on span "Error: [serve] `serve` failed: Failed to import module "service": libGL.so.1: c…" at bounding box center [856, 459] width 541 height 12
click at [1036, 201] on button "Terminate" at bounding box center [1027, 201] width 59 height 18
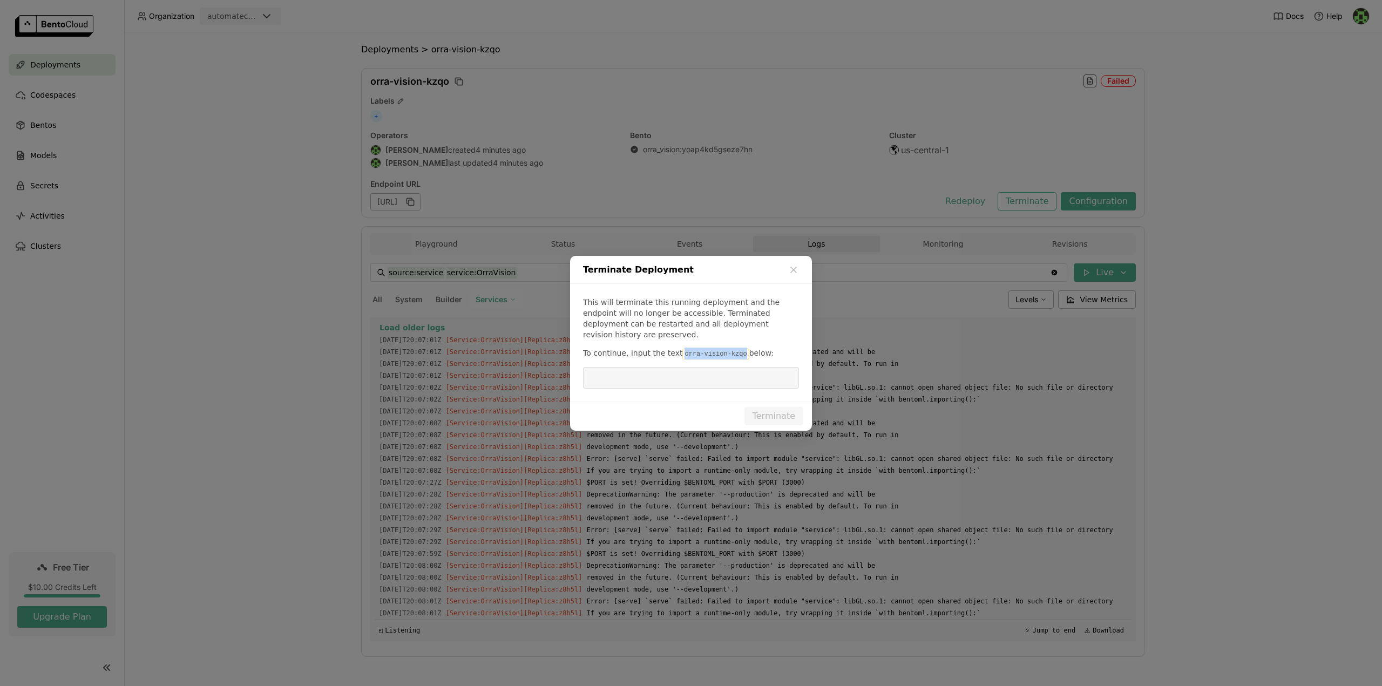
drag, startPoint x: 675, startPoint y: 346, endPoint x: 732, endPoint y: 346, distance: 56.7
click at [732, 349] on code "orra-vision-kzqo" at bounding box center [715, 354] width 66 height 11
copy code "orra-vision-kzqo"
click at [700, 368] on input "dialog" at bounding box center [691, 378] width 203 height 21
paste input "orra-vision-kzqo"
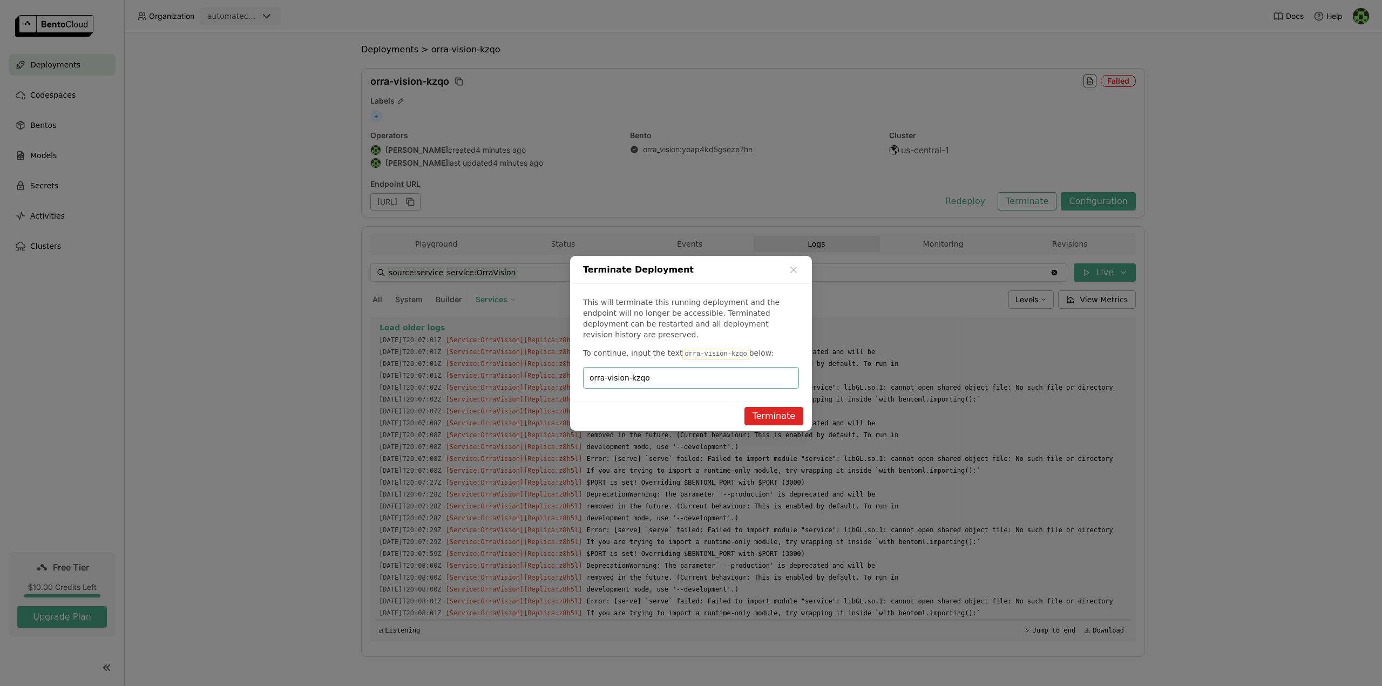
type input "orra-vision-kzqo"
click at [770, 413] on button "Terminate" at bounding box center [774, 416] width 59 height 18
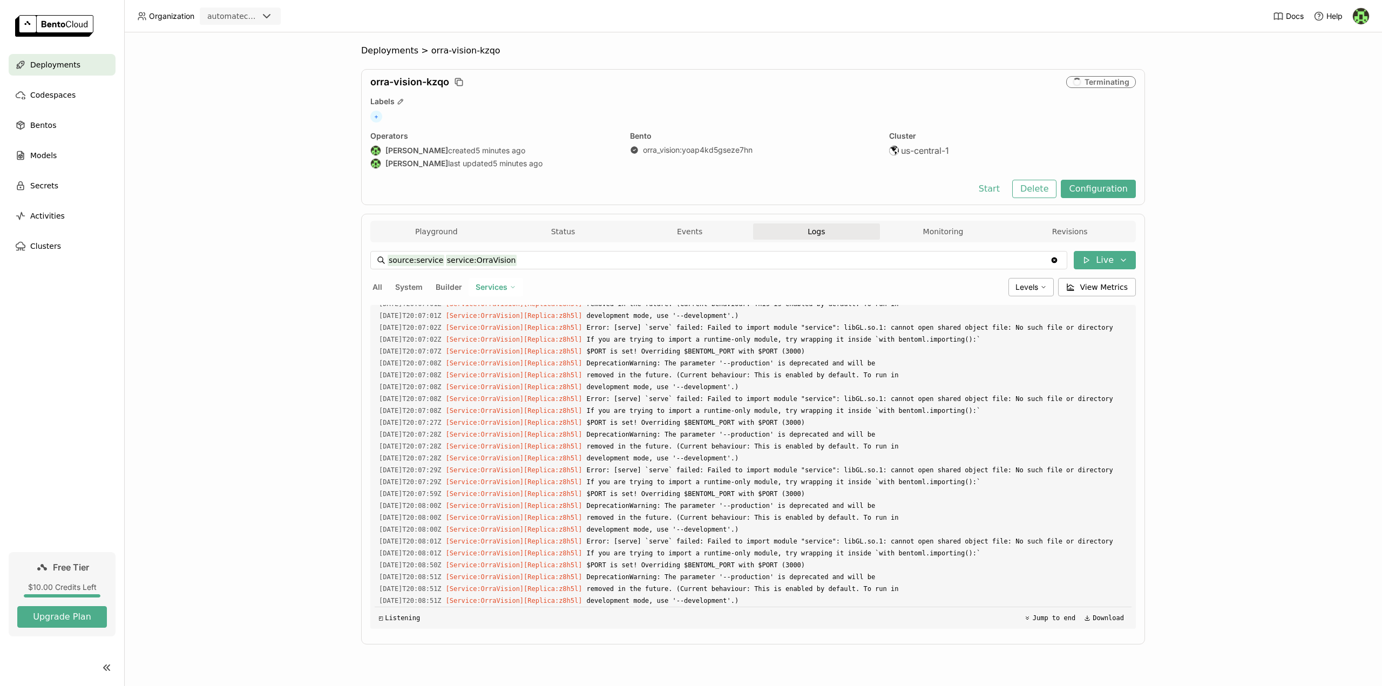
scroll to position [76, 0]
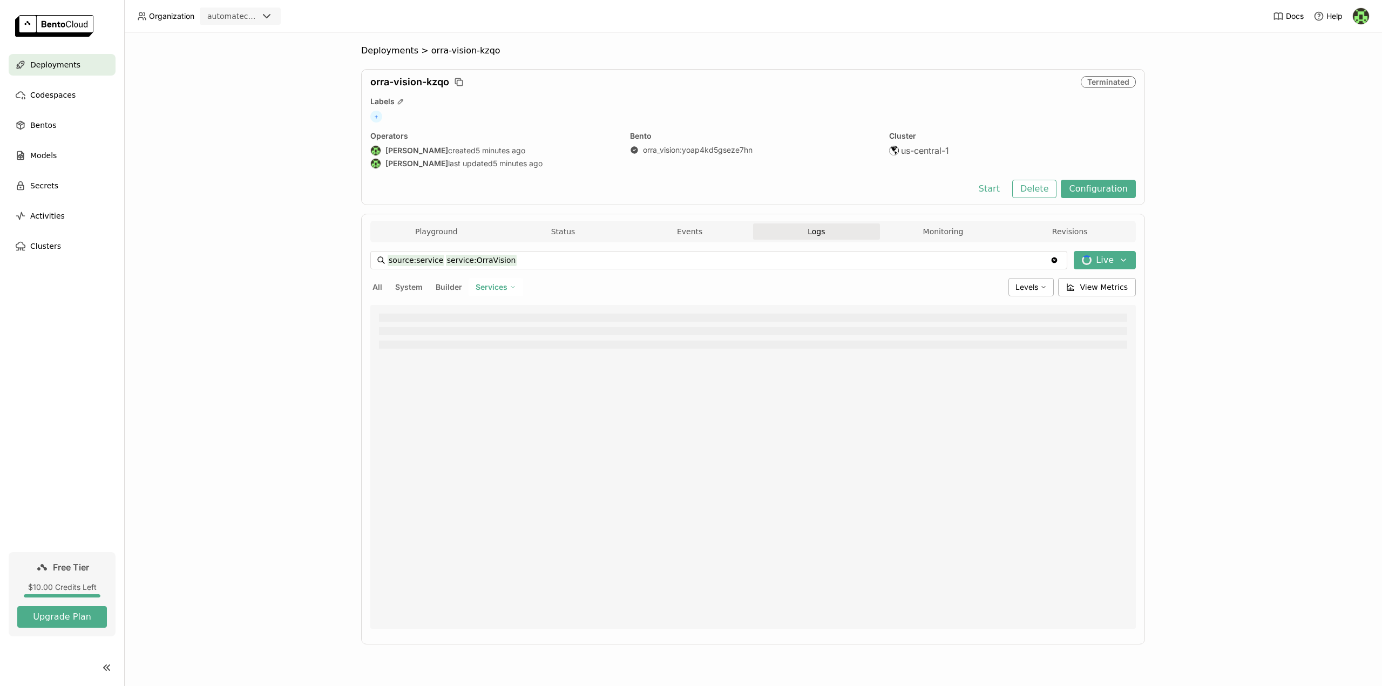
click at [1222, 128] on div "Deployments > orra-vision-kzqo orra-vision-kzqo Terminated Labels + Operators […" at bounding box center [753, 359] width 1258 height 654
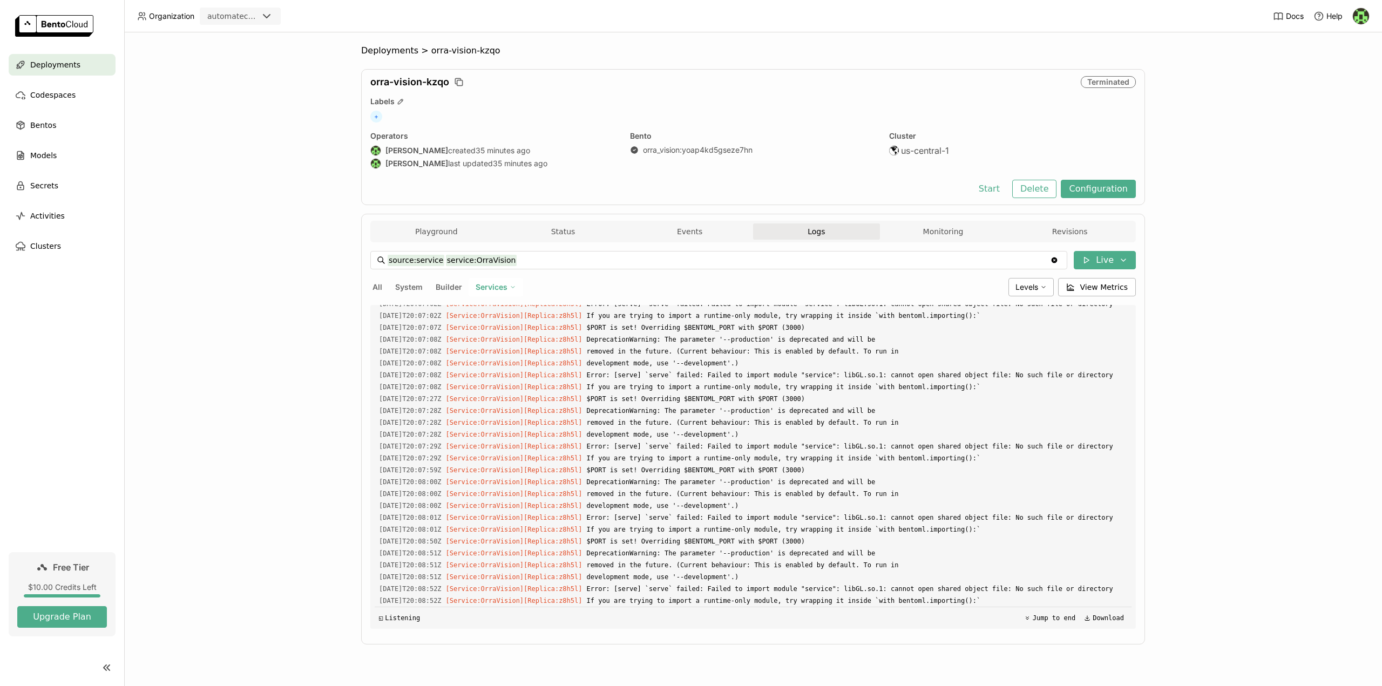
click at [1259, 324] on div "Deployments > orra-vision-kzqo orra-vision-kzqo Terminated Labels + Operators […" at bounding box center [753, 359] width 1258 height 654
click at [1033, 192] on button "Delete" at bounding box center [1034, 189] width 45 height 18
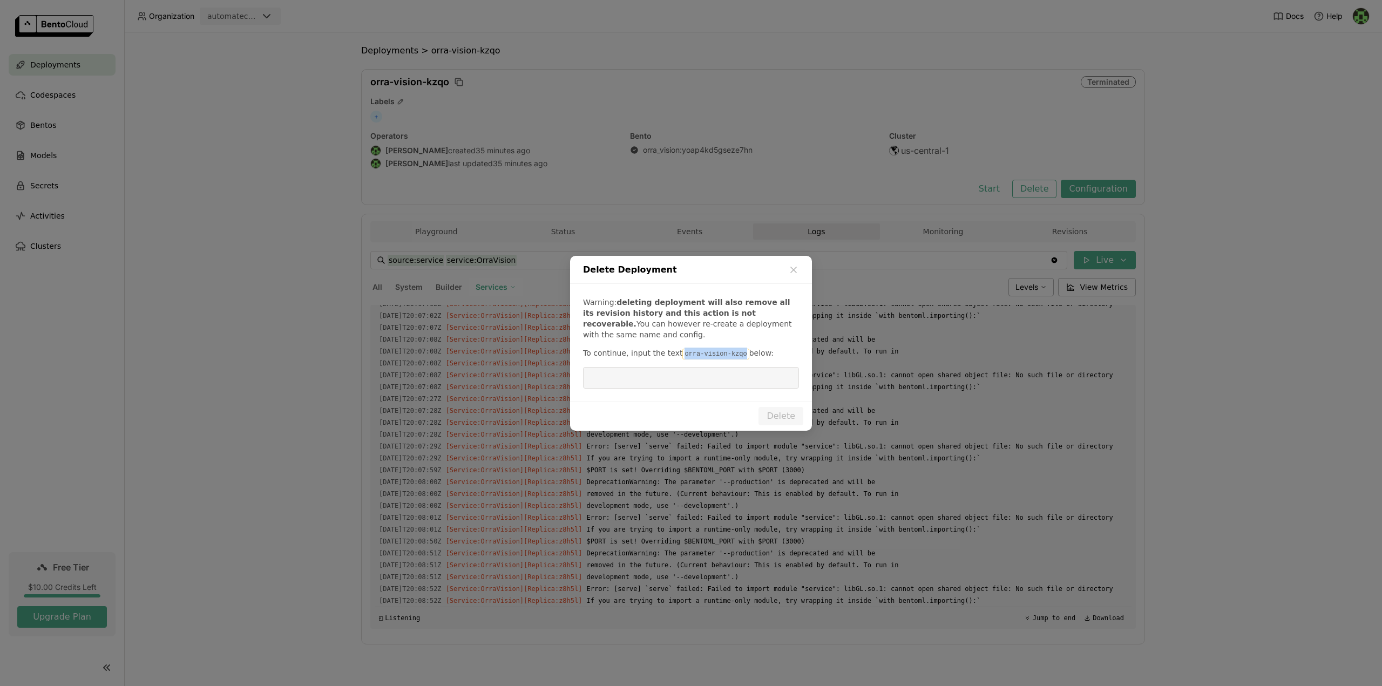
drag, startPoint x: 674, startPoint y: 353, endPoint x: 730, endPoint y: 357, distance: 55.8
click at [730, 357] on code "orra-vision-kzqo" at bounding box center [715, 354] width 66 height 11
copy code "orra-vision-kzqo"
click at [634, 375] on input "dialog" at bounding box center [691, 378] width 203 height 21
paste input "orra-vision-kzqo"
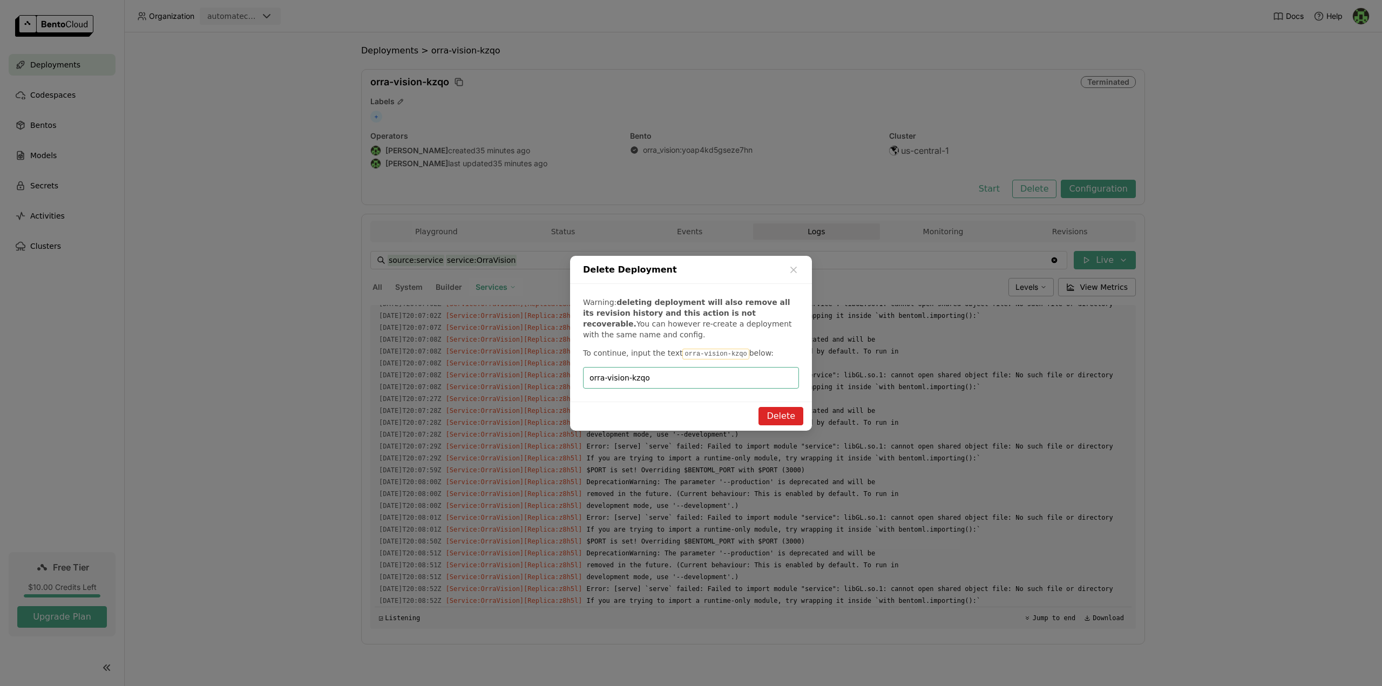
type input "orra-vision-kzqo"
click at [782, 411] on button "Delete" at bounding box center [781, 416] width 45 height 18
